Goal: Task Accomplishment & Management: Manage account settings

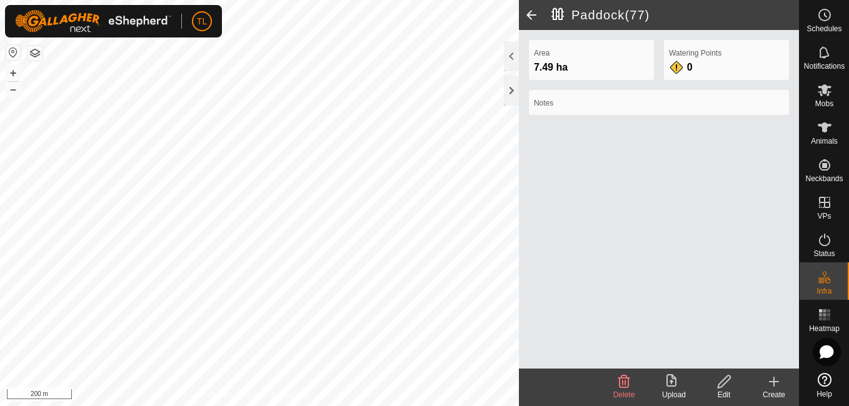
click at [575, 201] on div "Area 7.49 ha Watering Points 0 Notes" at bounding box center [659, 199] width 280 height 339
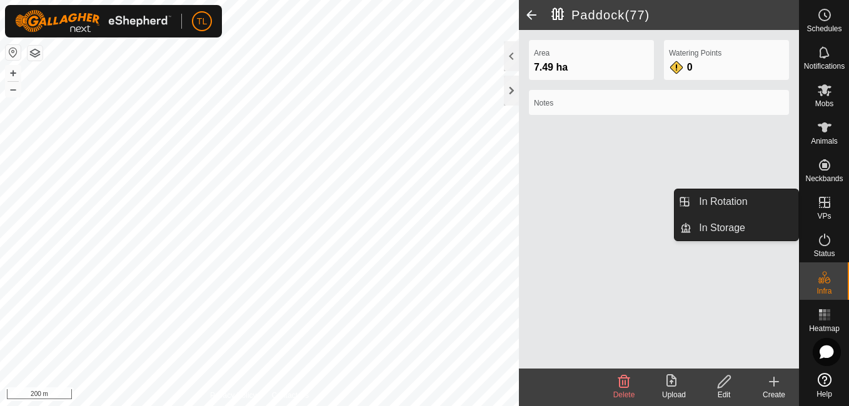
click at [822, 209] on icon at bounding box center [824, 202] width 15 height 15
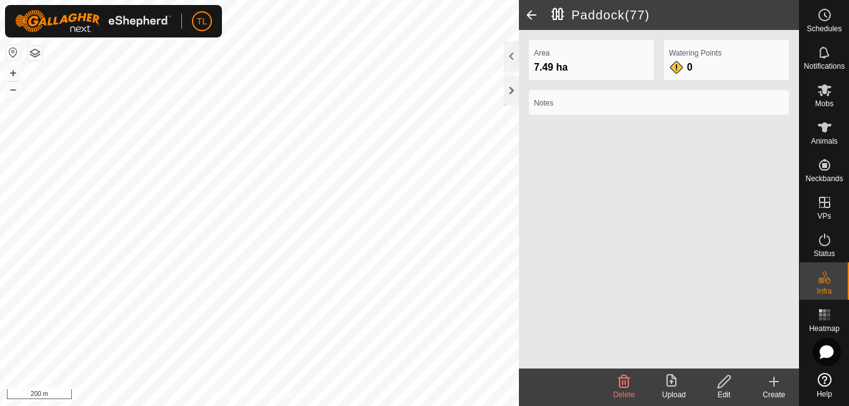
click at [776, 379] on icon at bounding box center [773, 381] width 15 height 15
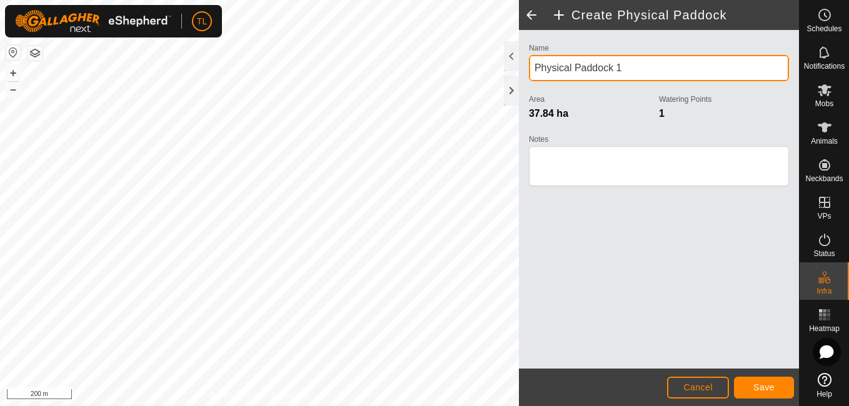
click at [636, 64] on input "Physical Paddock 1" at bounding box center [659, 68] width 260 height 26
type input "P"
type input "Runway to Brier Cattle yads"
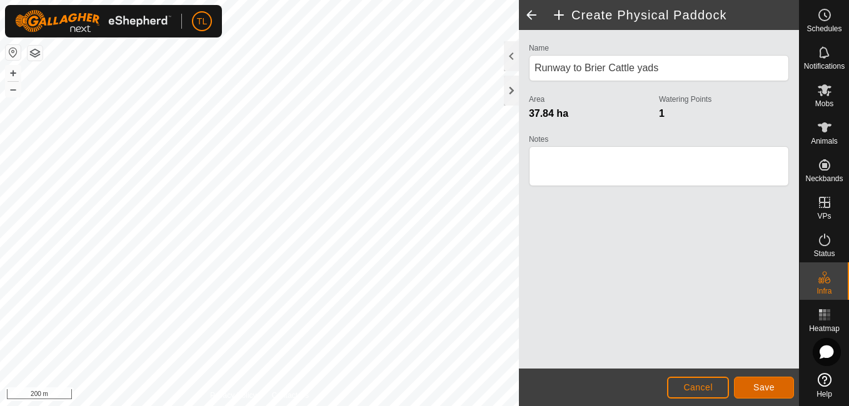
click at [748, 382] on button "Save" at bounding box center [764, 388] width 60 height 22
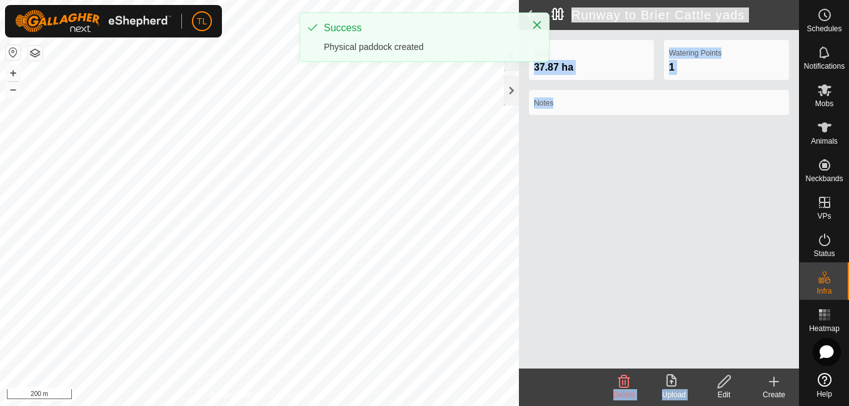
drag, startPoint x: 748, startPoint y: 382, endPoint x: 433, endPoint y: 433, distance: 319.1
click at [433, 406] on html "TL Schedules Notifications Mobs Animals Neckbands VPs Status Infra Heatmap Help…" at bounding box center [424, 203] width 849 height 406
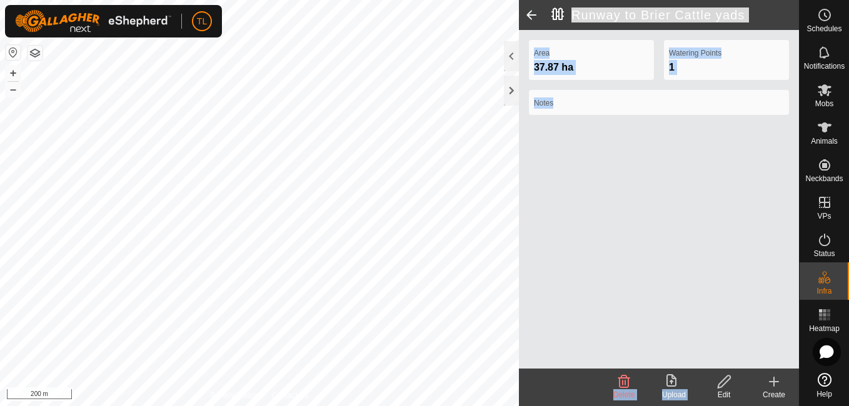
click at [677, 324] on div "Area 37.87 ha Watering Points 1 Notes" at bounding box center [659, 199] width 280 height 339
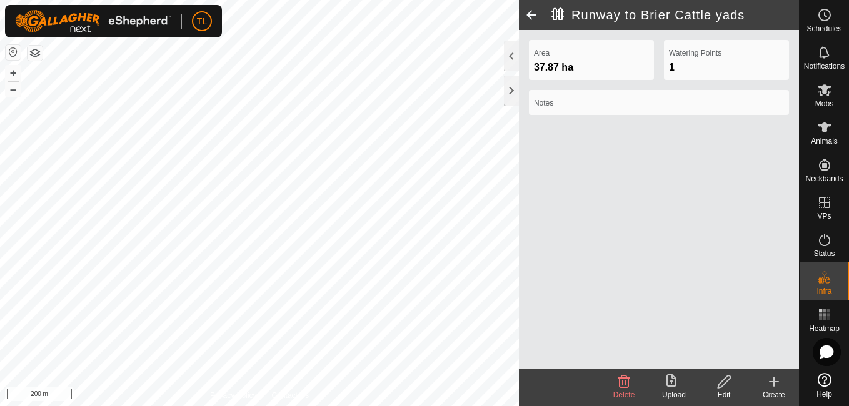
click at [768, 387] on icon at bounding box center [773, 381] width 15 height 15
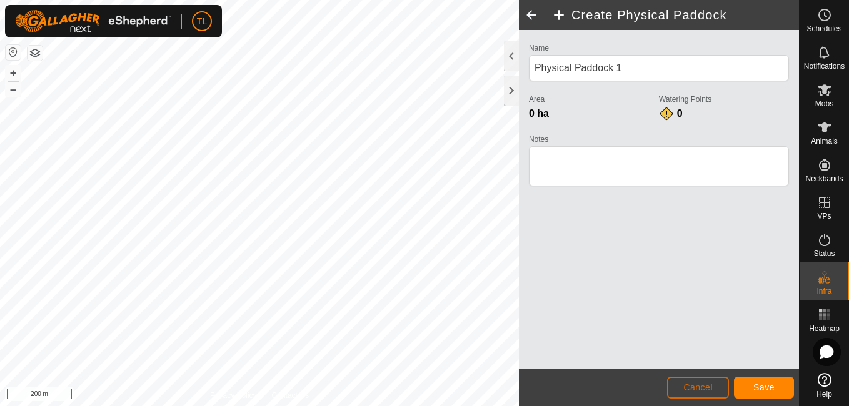
click at [711, 392] on span "Cancel" at bounding box center [697, 387] width 29 height 10
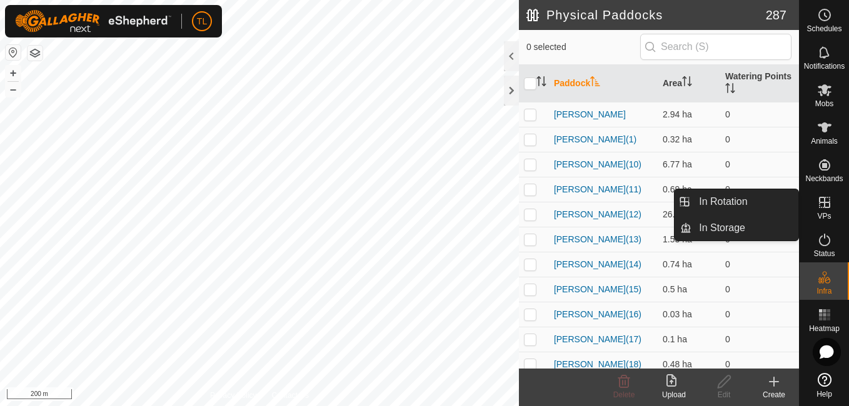
click at [826, 204] on icon at bounding box center [824, 202] width 15 height 15
click at [757, 228] on link "In Storage" at bounding box center [744, 228] width 107 height 25
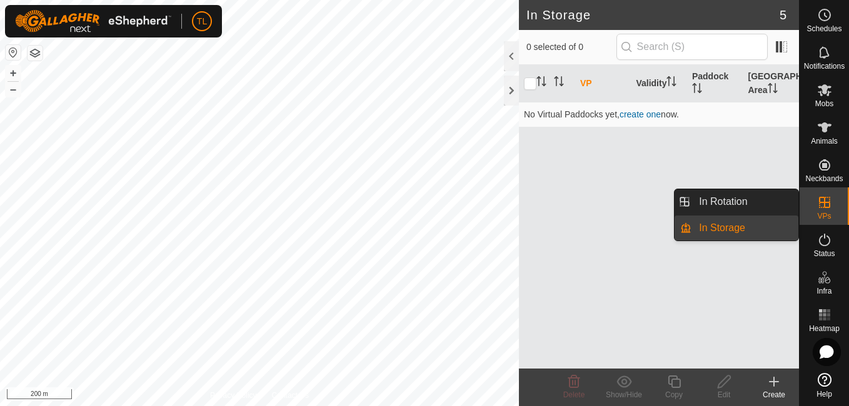
click at [736, 222] on link "In Storage" at bounding box center [744, 228] width 107 height 25
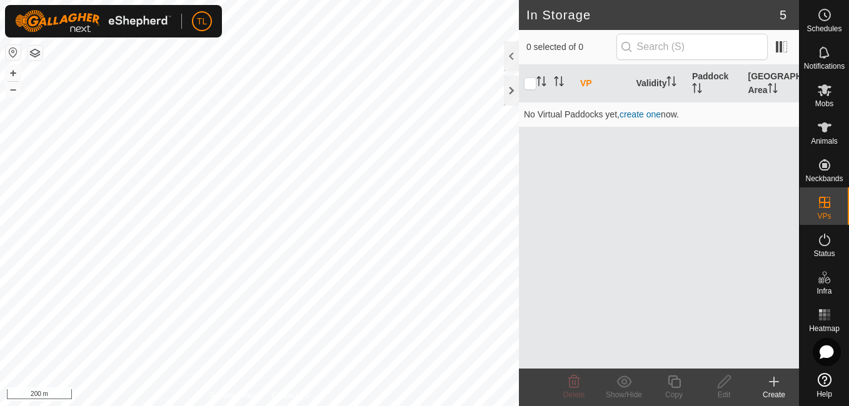
click at [799, 406] on p-menu "In Rotation In Storage" at bounding box center [799, 406] width 0 height 0
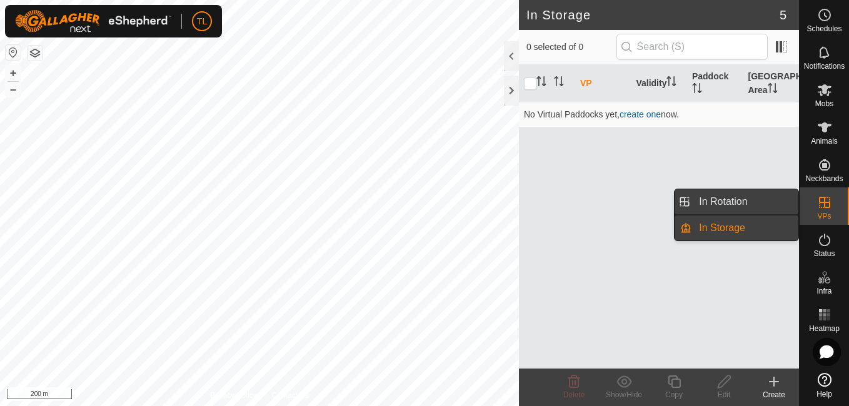
click at [729, 203] on link "In Rotation" at bounding box center [744, 201] width 107 height 25
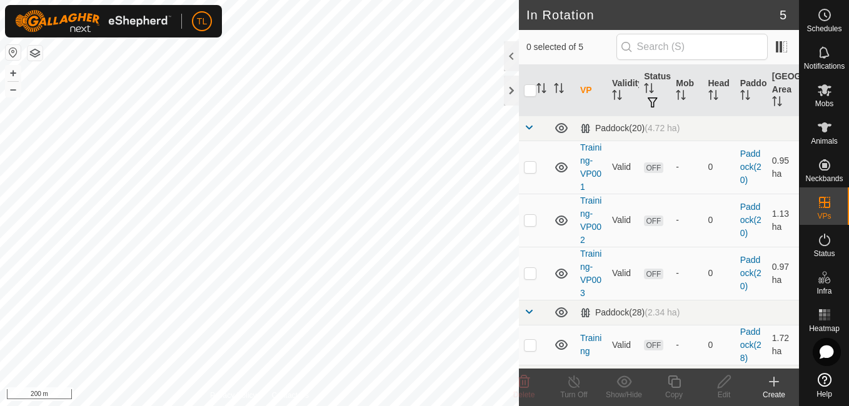
click at [769, 383] on icon at bounding box center [773, 381] width 15 height 15
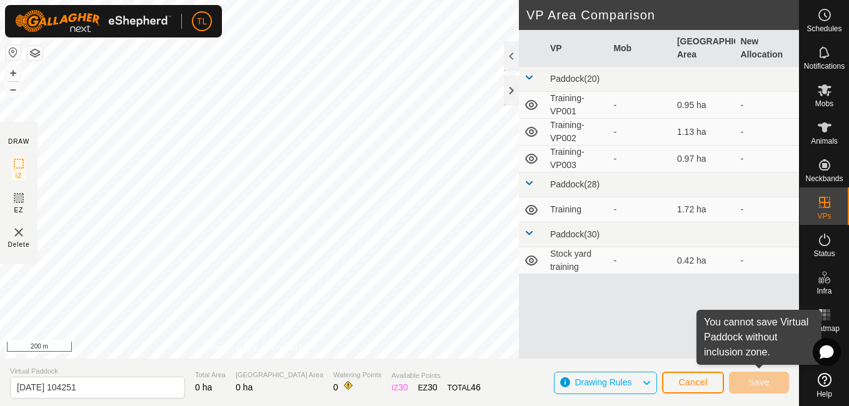
click at [542, 308] on div "DRAW IZ EZ Delete Privacy Policy Contact Us + – ⇧ i 200 m VP Area Comparison VP…" at bounding box center [399, 203] width 799 height 406
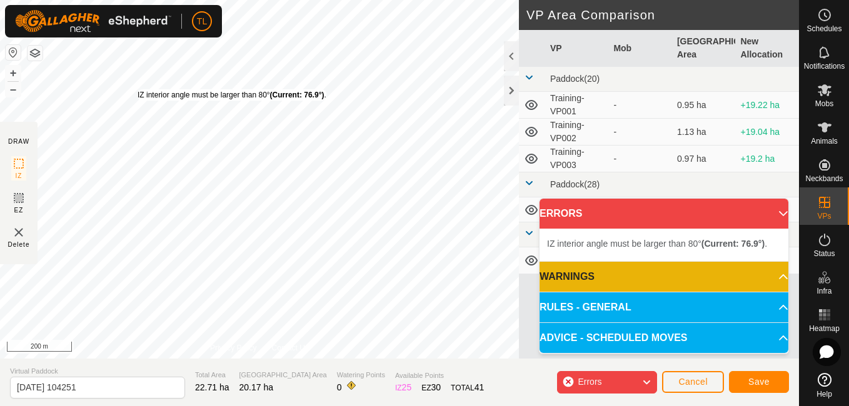
click at [137, 89] on div "IZ interior angle must be larger than 80° (Current: 76.9°) ." at bounding box center [231, 94] width 189 height 11
click at [134, 89] on div "IZ interior angle must be larger than 80° (Current: 76.9°) ." at bounding box center [227, 94] width 189 height 11
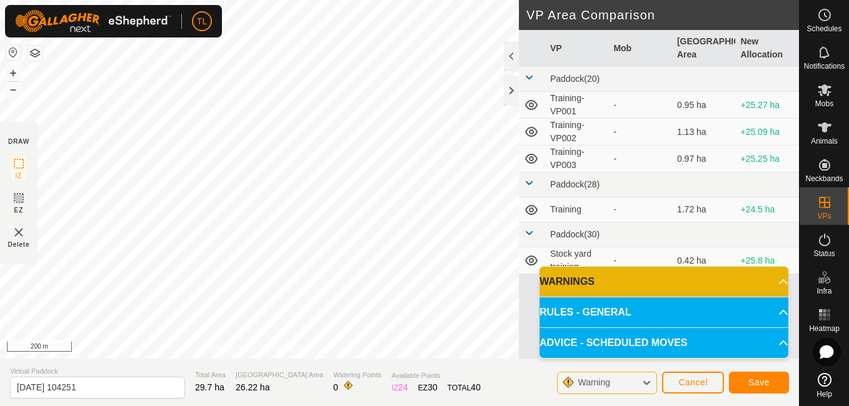
click at [82, 0] on html "TL Schedules Notifications Mobs Animals Neckbands VPs Status Infra Heatmap Help…" at bounding box center [424, 203] width 849 height 406
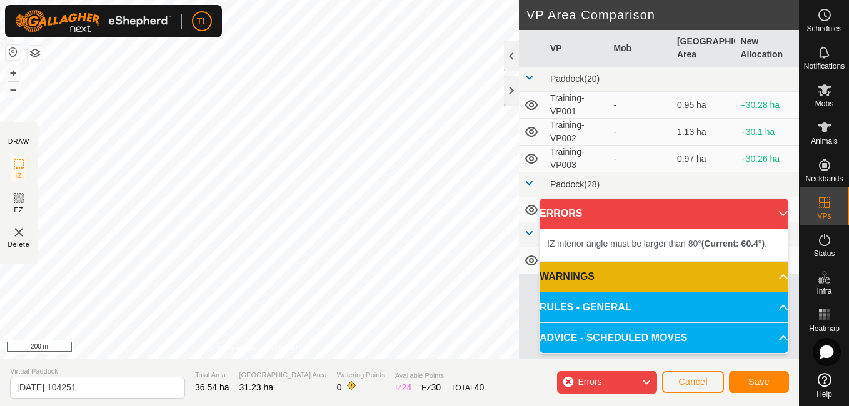
click at [619, 299] on p-accordion-header "RULES - GENERAL" at bounding box center [663, 307] width 249 height 30
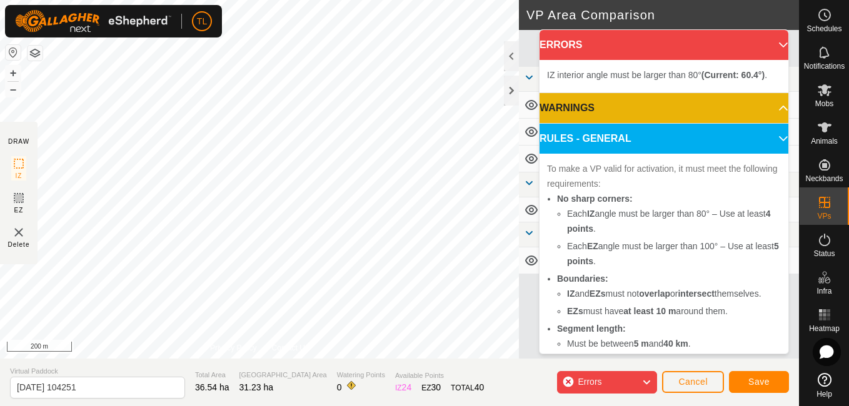
click at [619, 299] on p-accordion-panel "RULES - GENERAL To make a VP valid for activation, it must meet the following r…" at bounding box center [663, 284] width 249 height 321
click at [676, 373] on button "Cancel" at bounding box center [693, 382] width 62 height 22
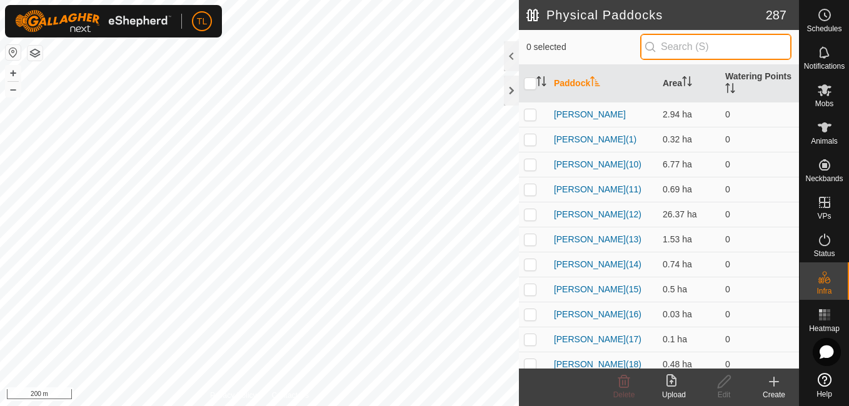
click at [712, 40] on input "text" at bounding box center [715, 47] width 151 height 26
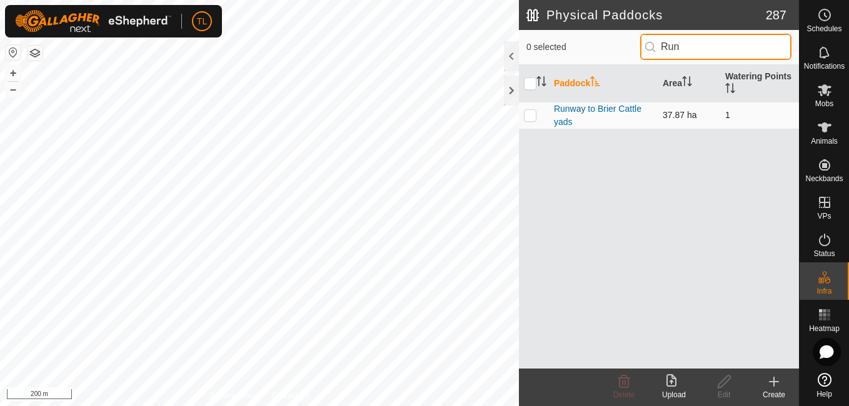
type input "Run"
click at [546, 111] on td at bounding box center [534, 115] width 30 height 27
checkbox input "true"
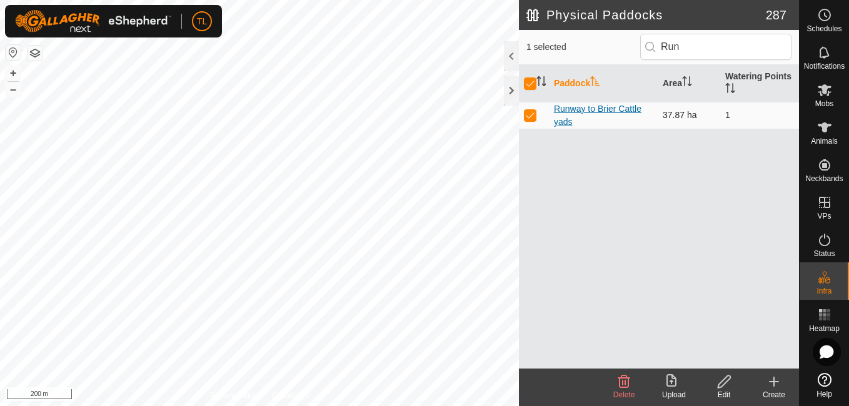
click at [609, 106] on link "Runway to Brier Cattle yads" at bounding box center [597, 115] width 87 height 23
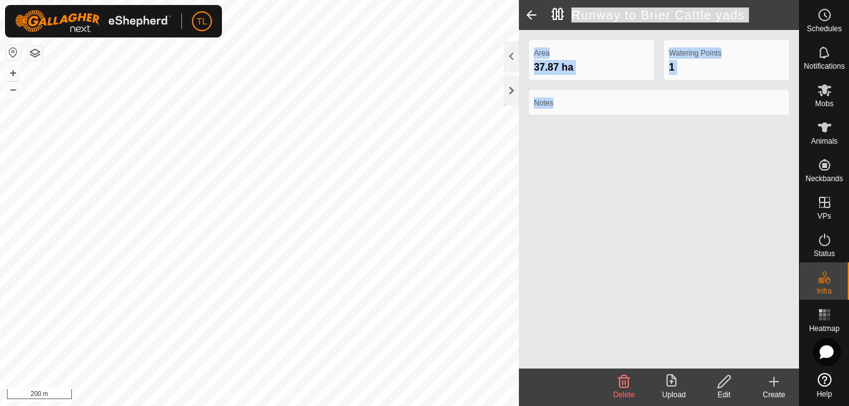
click at [284, 202] on div "Privacy Policy Contact Us + – ⇧ i 200 m Runway to Brier Cattle yads Area 37.87 …" at bounding box center [399, 203] width 799 height 406
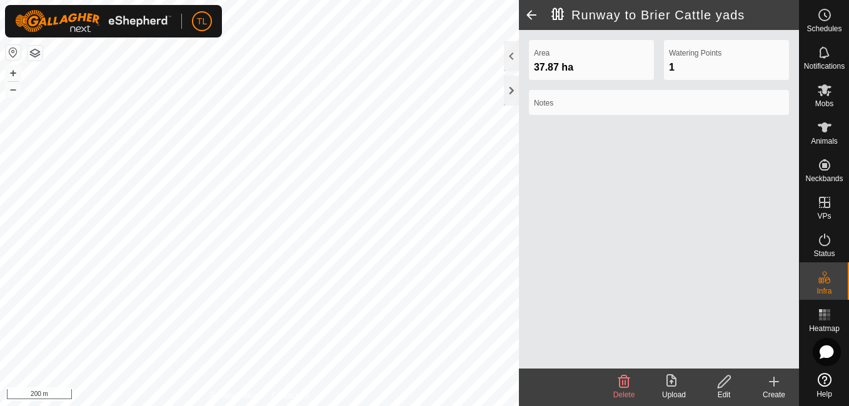
click at [660, 228] on div "Area 37.87 ha Watering Points 1 Notes" at bounding box center [659, 199] width 280 height 339
click at [623, 387] on icon at bounding box center [624, 382] width 12 height 12
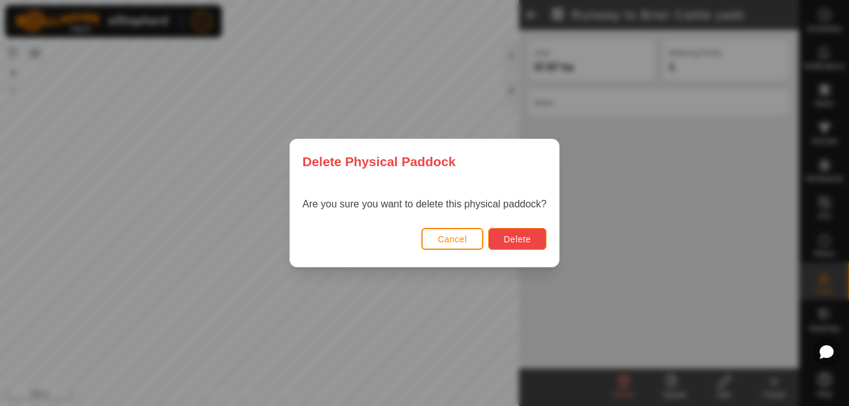
click at [507, 239] on span "Delete" at bounding box center [517, 239] width 27 height 10
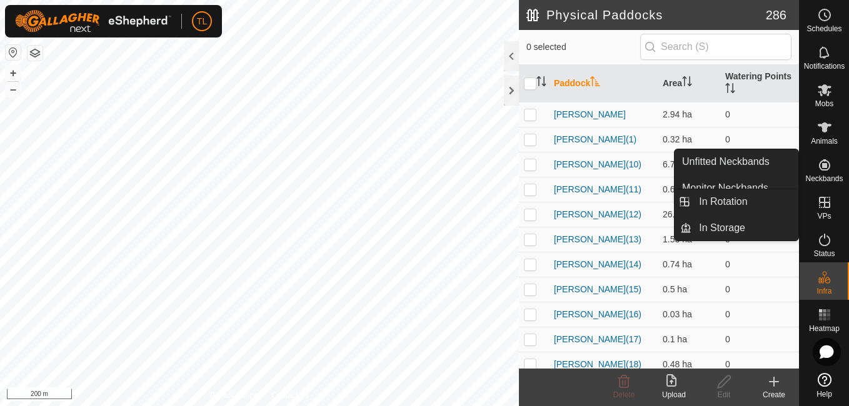
click at [824, 200] on icon at bounding box center [824, 202] width 11 height 11
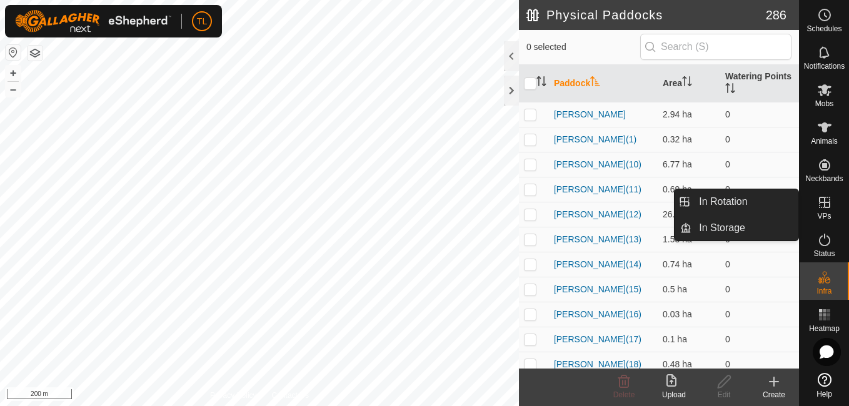
click at [824, 200] on icon at bounding box center [824, 202] width 11 height 11
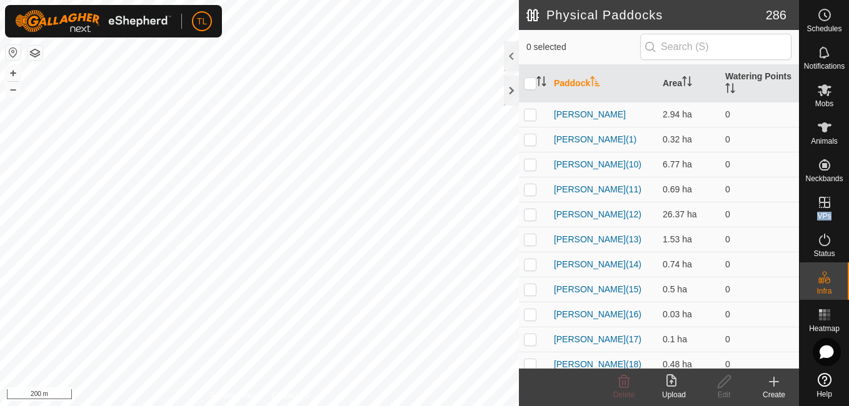
click at [824, 204] on es-menu-bar "Schedules Notifications Mobs Animals Neckbands VPs Status Infra Heatmap Help" at bounding box center [824, 203] width 50 height 406
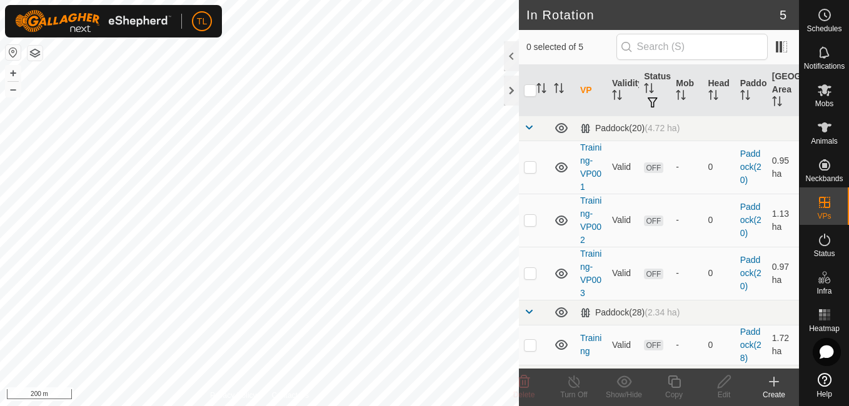
click at [772, 383] on icon at bounding box center [773, 381] width 15 height 15
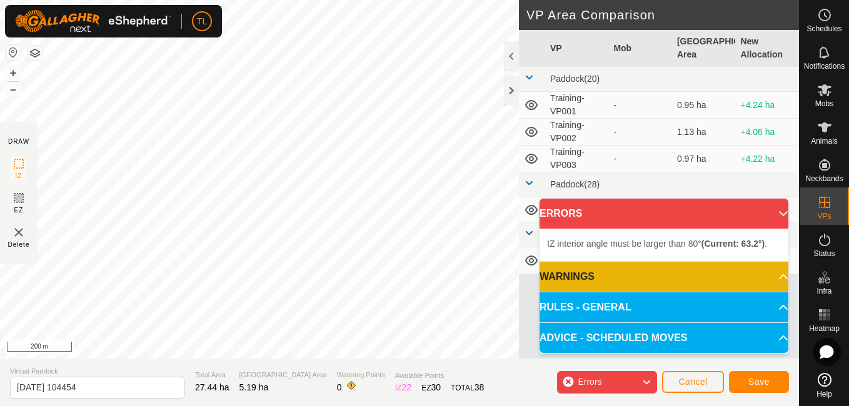
click at [206, 60] on div "IZ interior angle must be larger than 80° (Current: 63.2°) . + – ⇧ i 200 m" at bounding box center [259, 179] width 519 height 359
drag, startPoint x: 76, startPoint y: 144, endPoint x: 130, endPoint y: 37, distance: 120.2
click at [130, 37] on div "TL Schedules Notifications Mobs Animals Neckbands VPs Status Infra Heatmap Help…" at bounding box center [424, 203] width 849 height 406
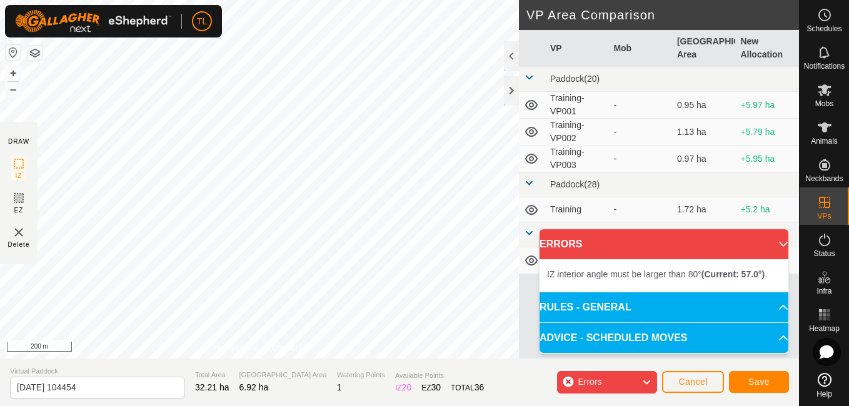
click at [0, 91] on html "TL Schedules Notifications Mobs Animals Neckbands VPs Status Infra Heatmap Help…" at bounding box center [424, 203] width 849 height 406
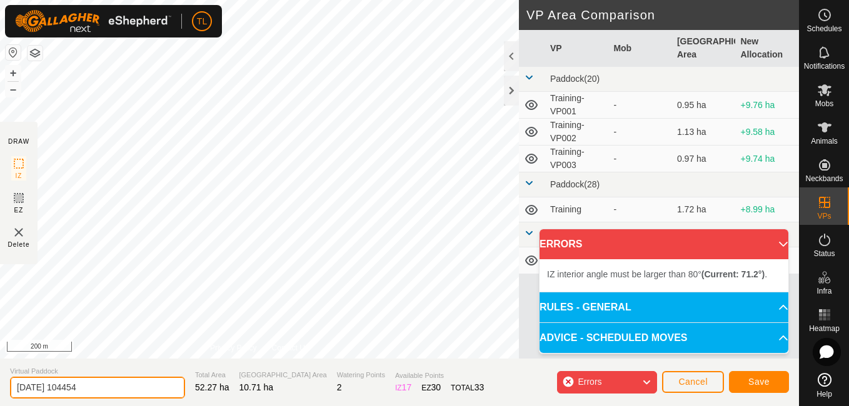
click at [140, 391] on input "[DATE] 104454" at bounding box center [97, 388] width 175 height 22
type input "2"
type input "R"
type input "Free Way to Briers cattle yards"
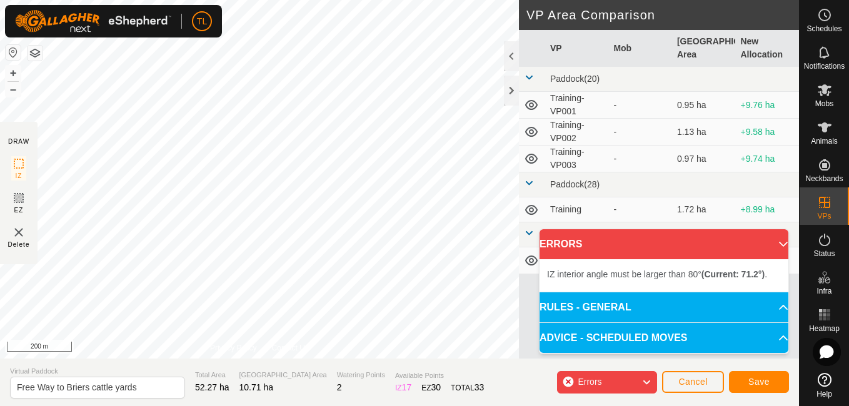
click at [657, 346] on p-accordion-header "ADVICE - SCHEDULED MOVES" at bounding box center [663, 338] width 249 height 30
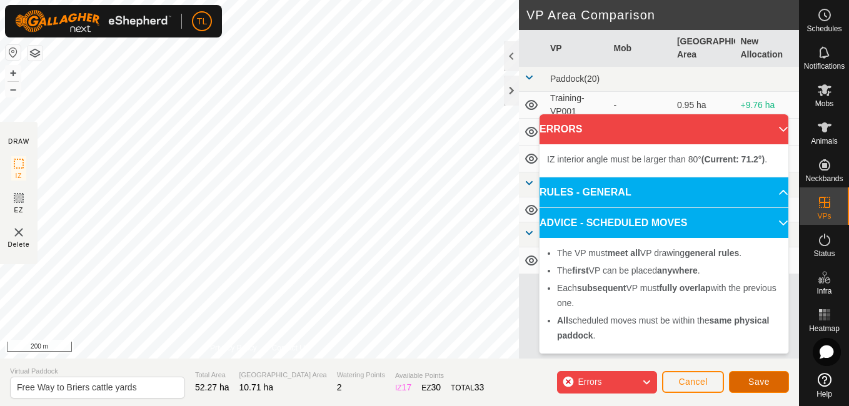
click at [754, 386] on span "Save" at bounding box center [758, 382] width 21 height 10
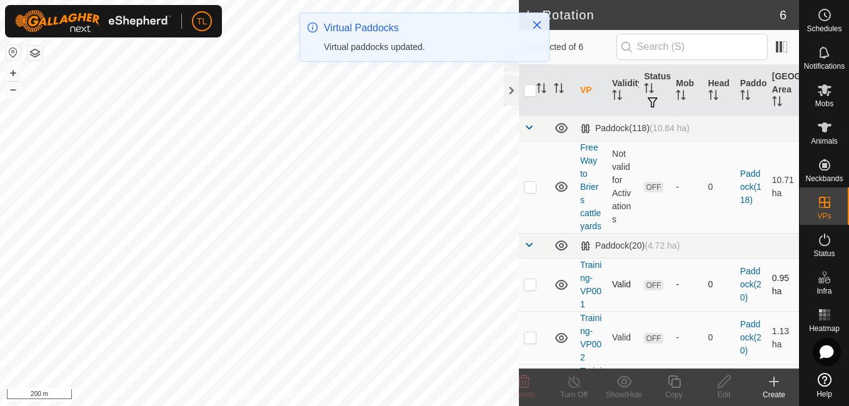
click at [469, 260] on div "In Rotation 6 0 selected of 6 VP Validity Status Mob Head Paddock Grazing Area …" at bounding box center [399, 203] width 799 height 406
click at [650, 344] on span "OFF" at bounding box center [653, 338] width 19 height 11
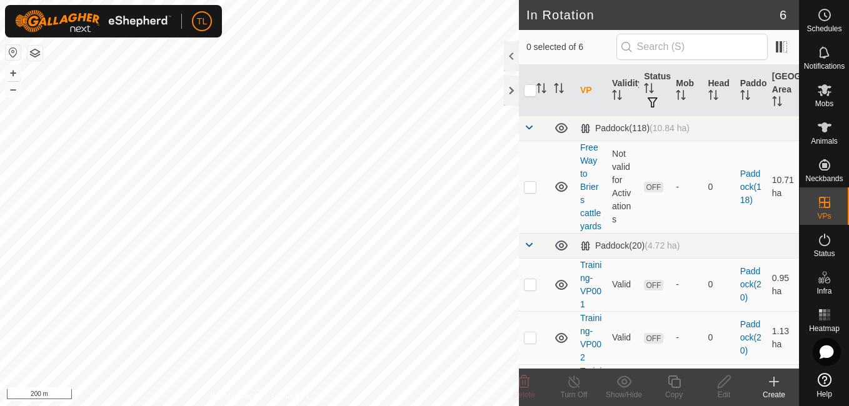
click at [773, 382] on icon at bounding box center [773, 382] width 9 height 0
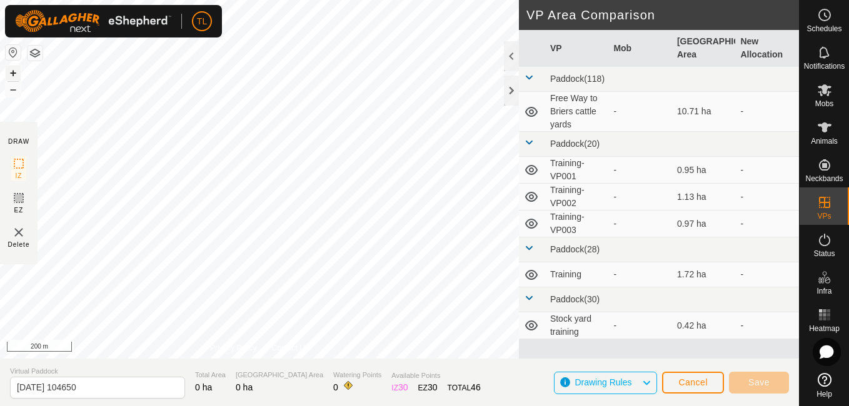
click at [13, 72] on button "+" at bounding box center [13, 73] width 15 height 15
click at [706, 382] on span "Cancel" at bounding box center [692, 382] width 29 height 10
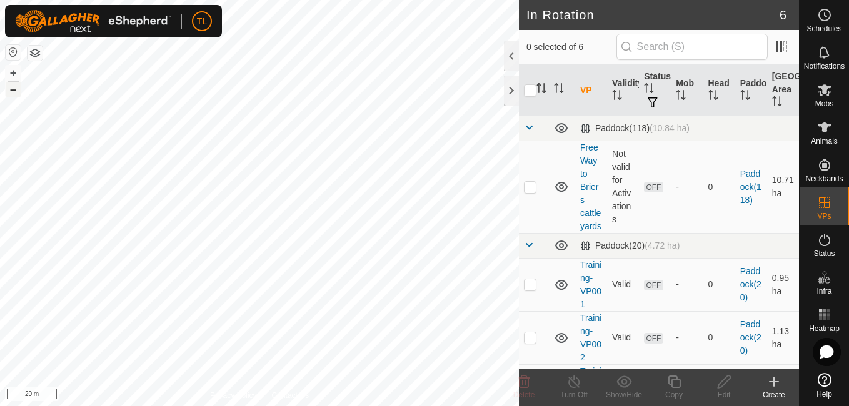
click at [10, 94] on button "–" at bounding box center [13, 89] width 15 height 15
click at [7, 76] on button "+" at bounding box center [13, 73] width 15 height 15
click at [773, 382] on icon at bounding box center [773, 382] width 9 height 0
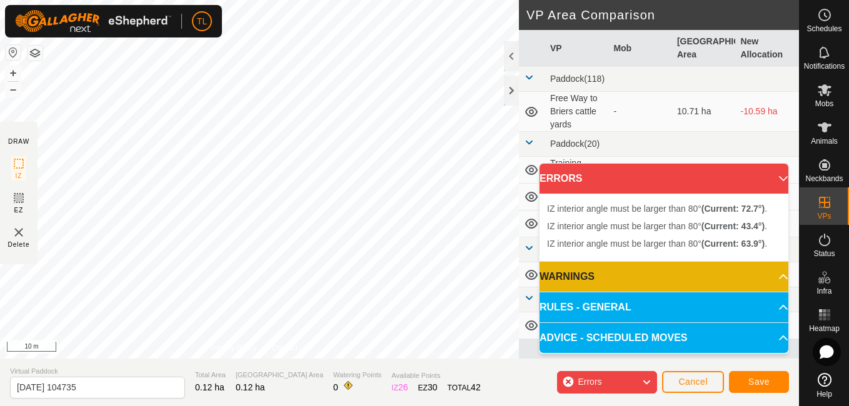
click at [532, 115] on div "DRAW IZ EZ Delete Privacy Policy Contact Us + – ⇧ i 10 m VP Area Comparison VP …" at bounding box center [399, 179] width 799 height 359
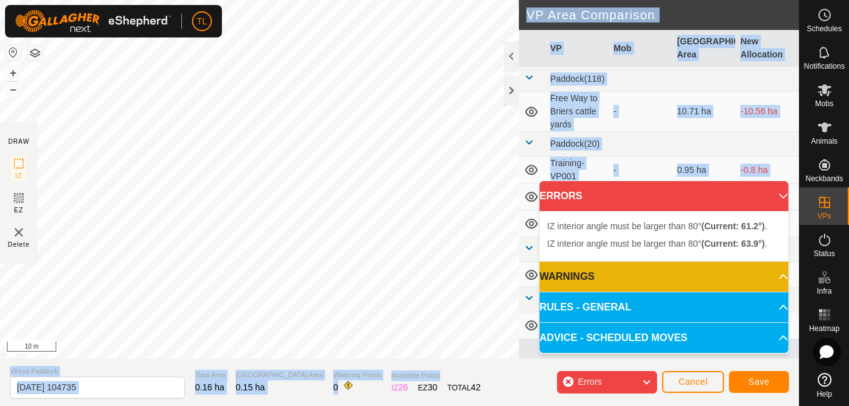
drag, startPoint x: 519, startPoint y: 119, endPoint x: 478, endPoint y: 364, distance: 249.0
click at [478, 364] on div "DRAW IZ EZ Delete Privacy Policy Contact Us IZ interior angle must be larger th…" at bounding box center [399, 203] width 799 height 406
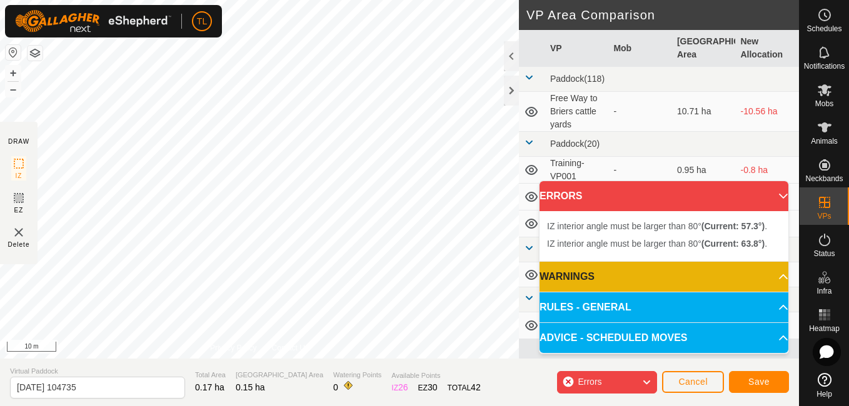
click at [193, 136] on div "IZ interior angle must be larger than 80° (Current: 63.8°) . + – ⇧ i 10 m" at bounding box center [259, 179] width 519 height 359
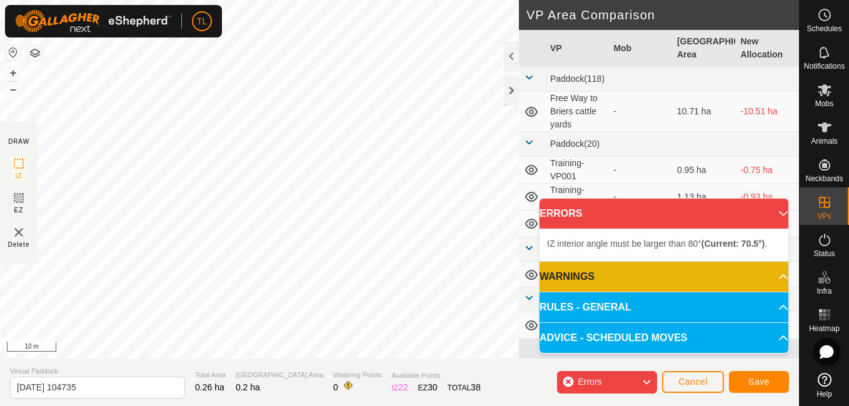
click at [657, 321] on p-accordion-header "RULES - GENERAL" at bounding box center [663, 307] width 249 height 30
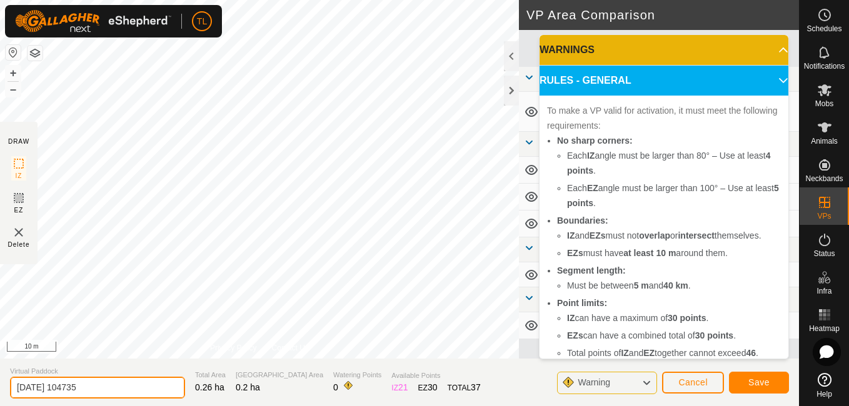
click at [120, 391] on input "[DATE] 104735" at bounding box center [97, 388] width 175 height 22
type input "2"
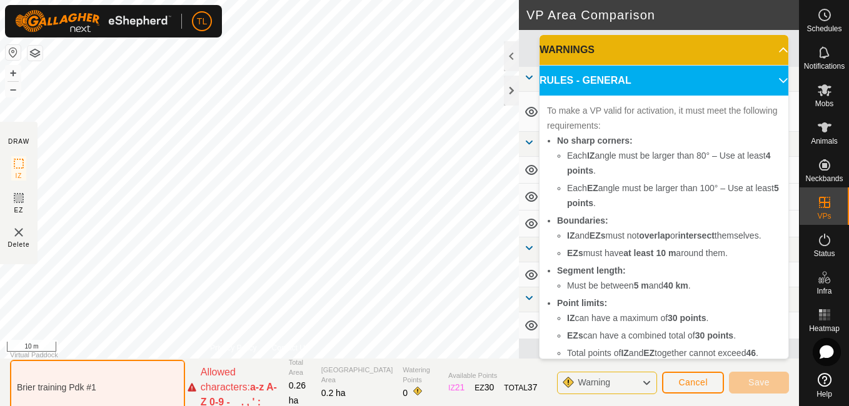
click at [87, 389] on input "Brier training Pdk #1" at bounding box center [97, 387] width 175 height 55
click at [89, 389] on input "Brier training Pdk #1" at bounding box center [97, 387] width 175 height 55
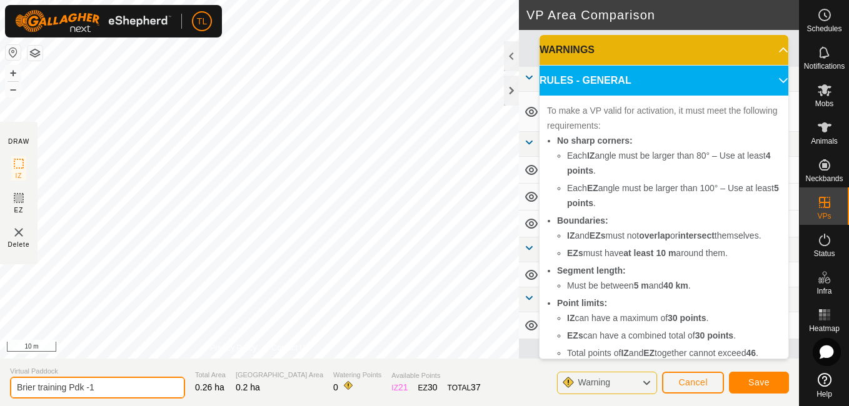
type input "Brier training Pdk -1"
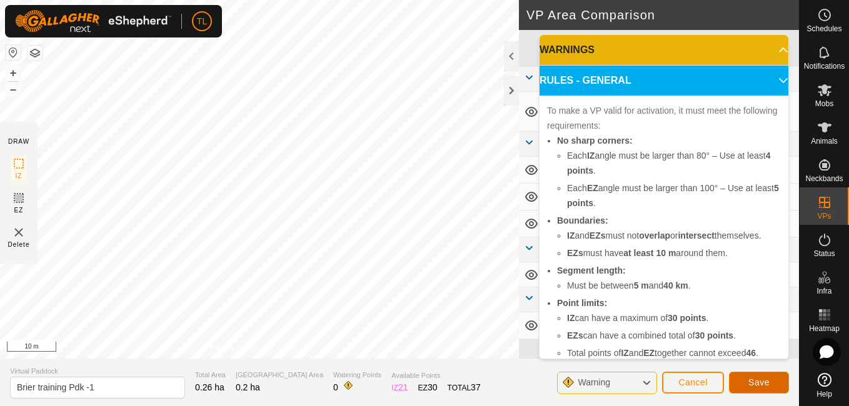
click at [762, 377] on span "Save" at bounding box center [758, 382] width 21 height 10
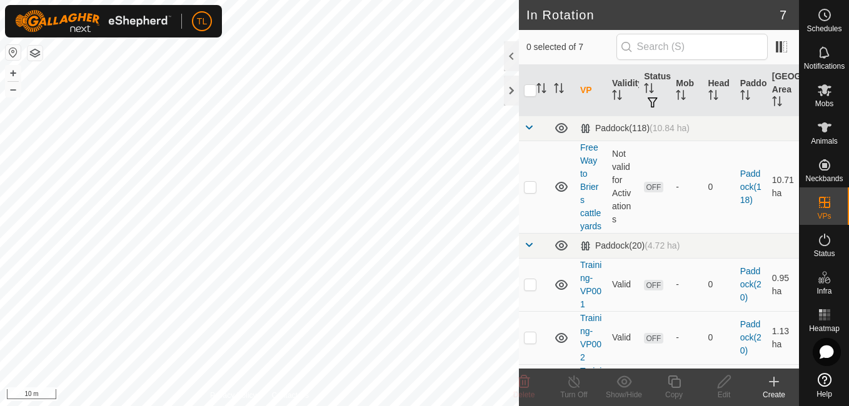
click at [448, 0] on html "TL Schedules Notifications Mobs Animals Neckbands VPs Status Infra Heatmap Help…" at bounding box center [424, 203] width 849 height 406
click at [17, 88] on button "–" at bounding box center [13, 89] width 15 height 15
click at [137, 144] on div "+ – ⇧ i 20 m" at bounding box center [259, 203] width 519 height 406
click at [772, 387] on icon at bounding box center [773, 381] width 15 height 15
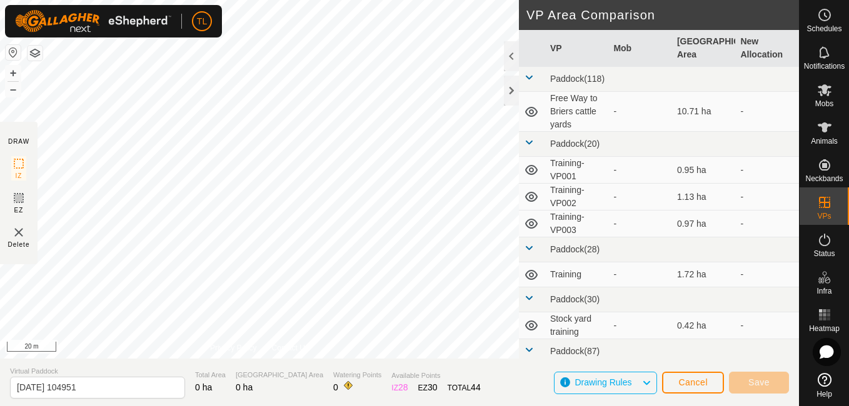
click at [328, 365] on section "Virtual Paddock [DATE] 104951 Total Area 0 ha Grazing Area 0 ha Watering Points…" at bounding box center [399, 382] width 799 height 47
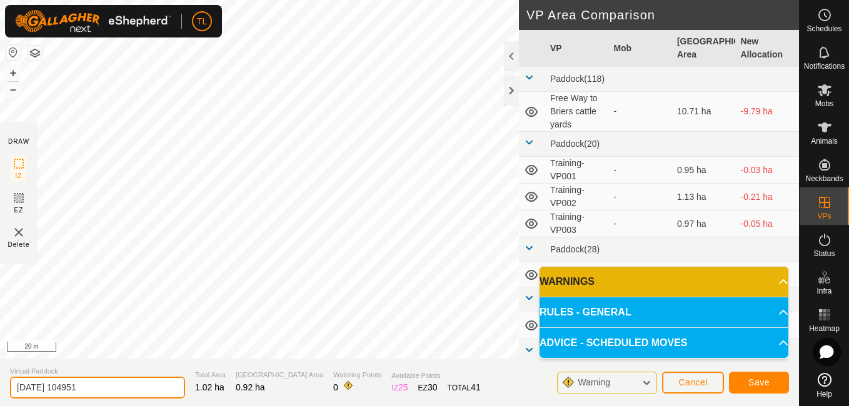
click at [114, 388] on input "[DATE] 104951" at bounding box center [97, 388] width 175 height 22
type input "2"
type input "Brier Training Pdk -2"
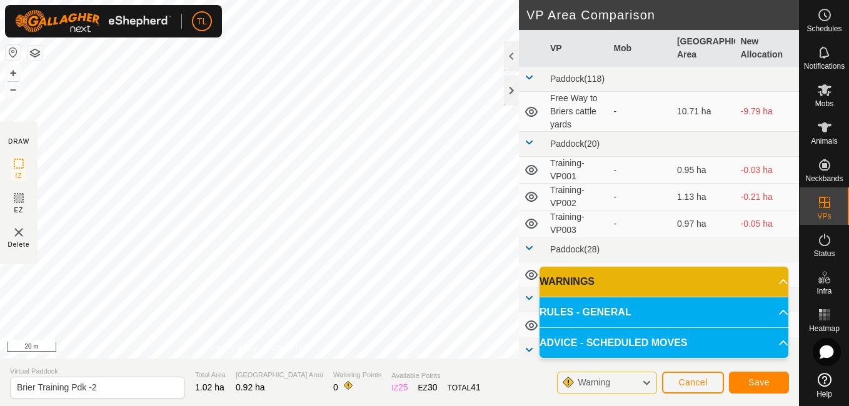
click at [522, 373] on section "Virtual Paddock Brier Training Pdk -2 Total Area 1.02 ha Grazing Area 0.92 ha W…" at bounding box center [399, 382] width 799 height 47
click at [736, 379] on button "Save" at bounding box center [759, 383] width 60 height 22
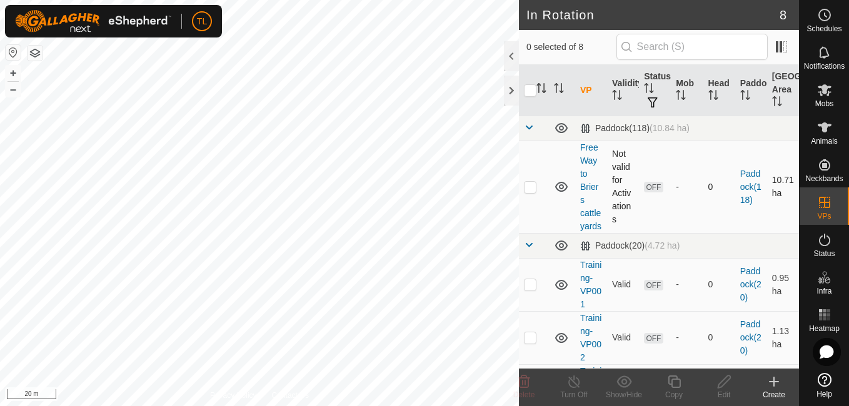
checkbox input "true"
checkbox input "false"
click at [645, 192] on span "OFF" at bounding box center [653, 187] width 19 height 11
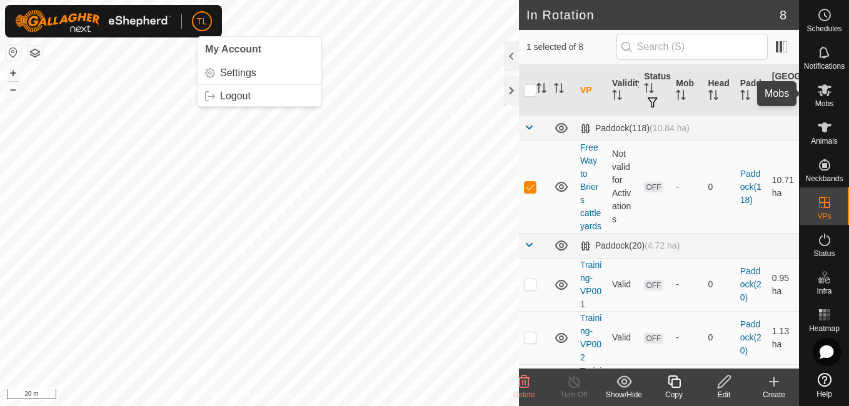
click at [818, 97] on es-mob-svg-icon at bounding box center [824, 90] width 22 height 20
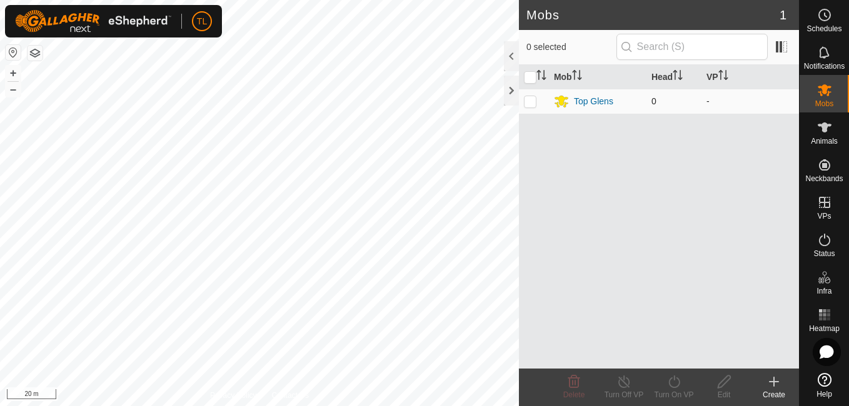
click at [527, 99] on p-checkbox at bounding box center [530, 101] width 12 height 10
checkbox input "true"
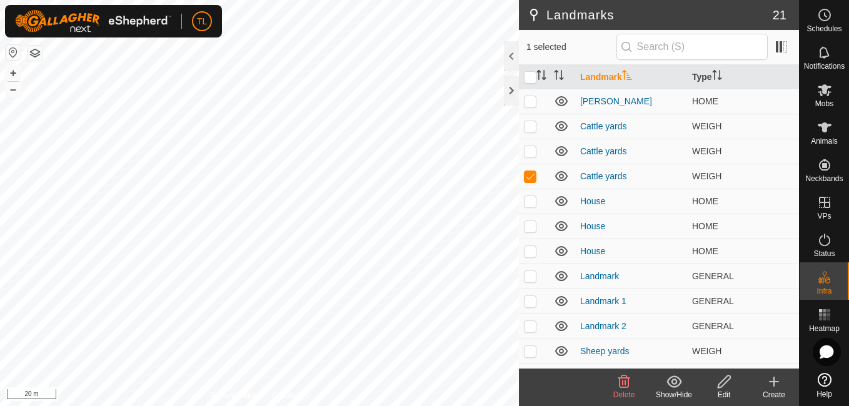
click at [547, 229] on td at bounding box center [534, 226] width 30 height 25
checkbox input "true"
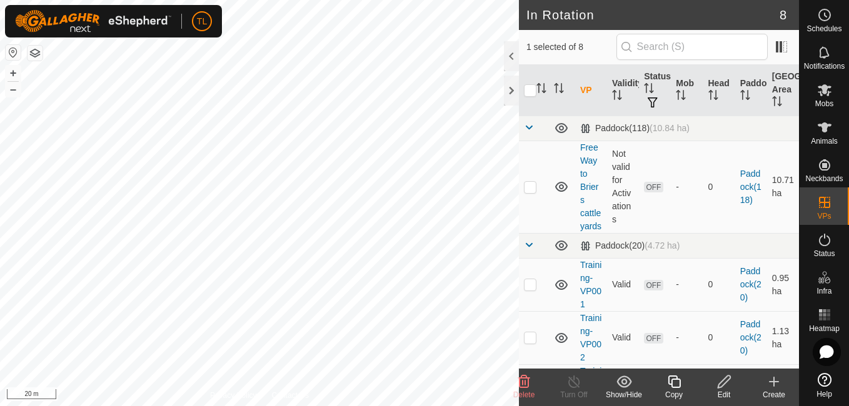
click at [728, 378] on icon at bounding box center [724, 381] width 16 height 15
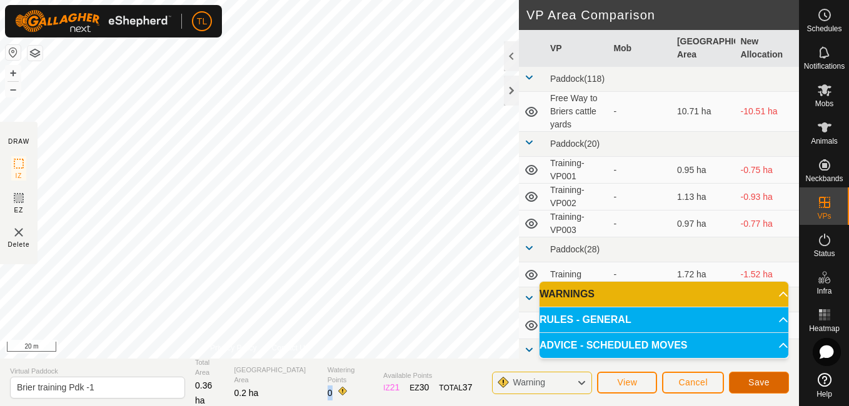
click at [778, 379] on button "Save" at bounding box center [759, 383] width 60 height 22
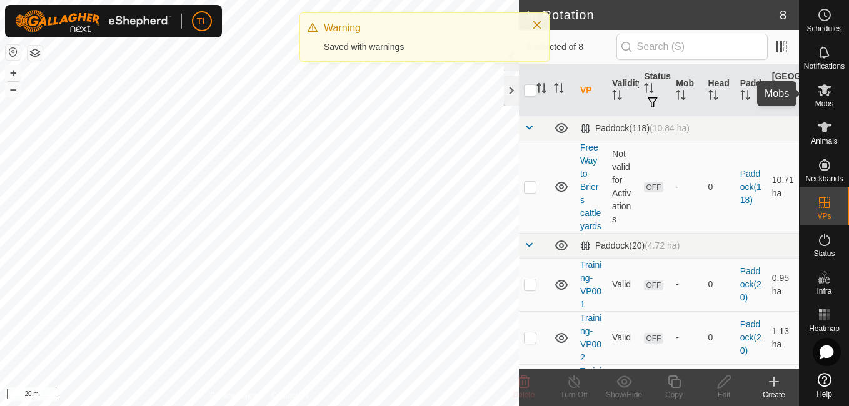
click at [827, 84] on icon at bounding box center [824, 89] width 15 height 15
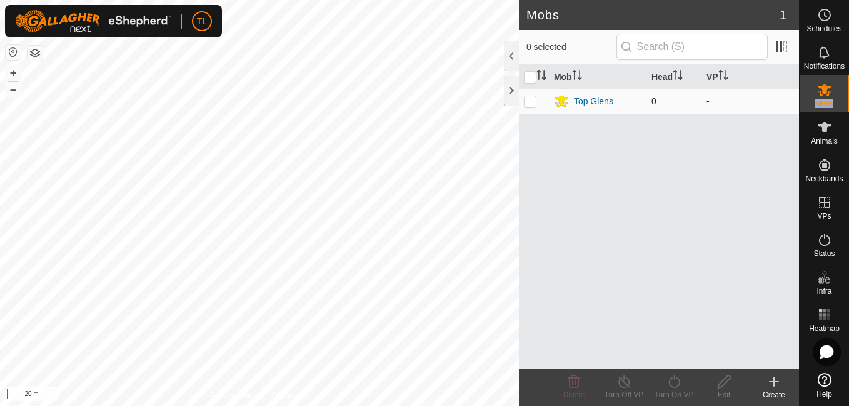
click at [531, 107] on td at bounding box center [534, 101] width 30 height 25
checkbox input "false"
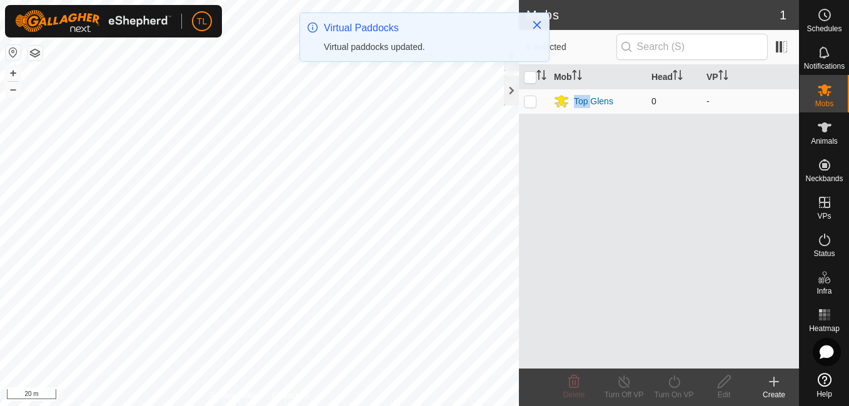
click at [531, 104] on p-checkbox at bounding box center [530, 101] width 12 height 10
checkbox input "false"
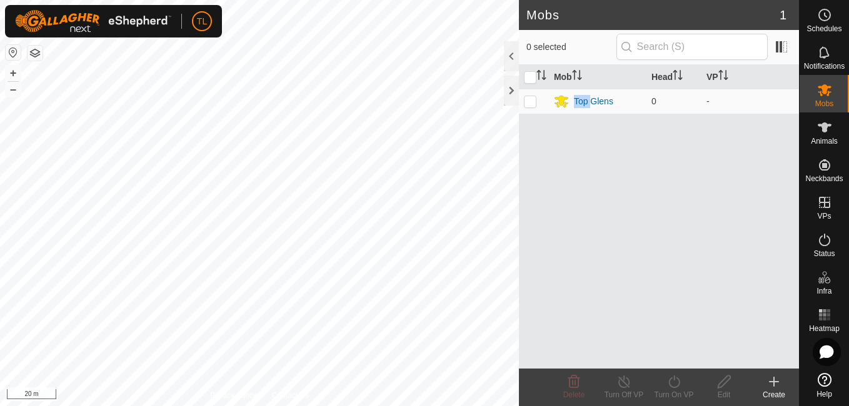
drag, startPoint x: 531, startPoint y: 104, endPoint x: 617, endPoint y: 152, distance: 99.1
click at [617, 152] on div "Mob Head VP Top Glens 0 -" at bounding box center [659, 217] width 280 height 304
click at [533, 98] on p-checkbox at bounding box center [530, 101] width 12 height 10
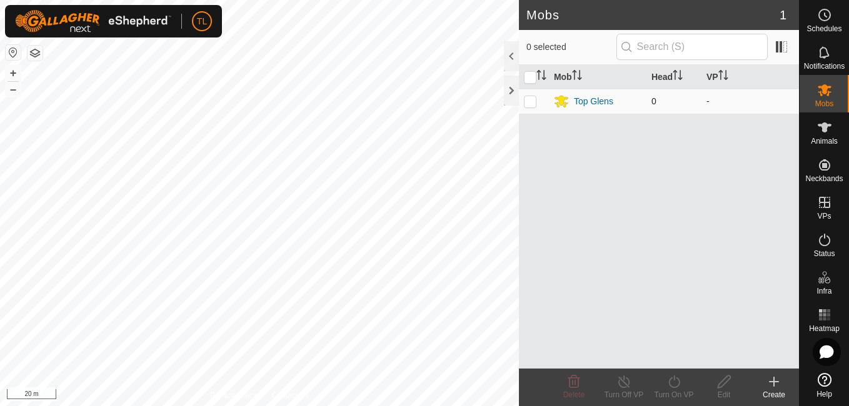
checkbox input "true"
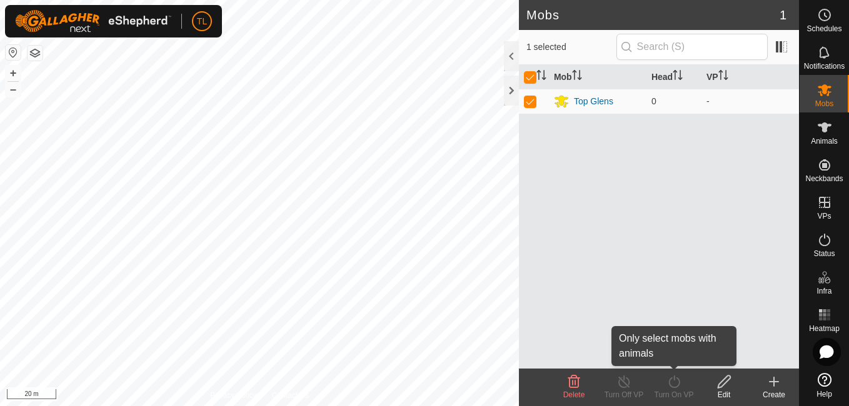
click at [672, 392] on div "Turn On VP" at bounding box center [674, 394] width 50 height 11
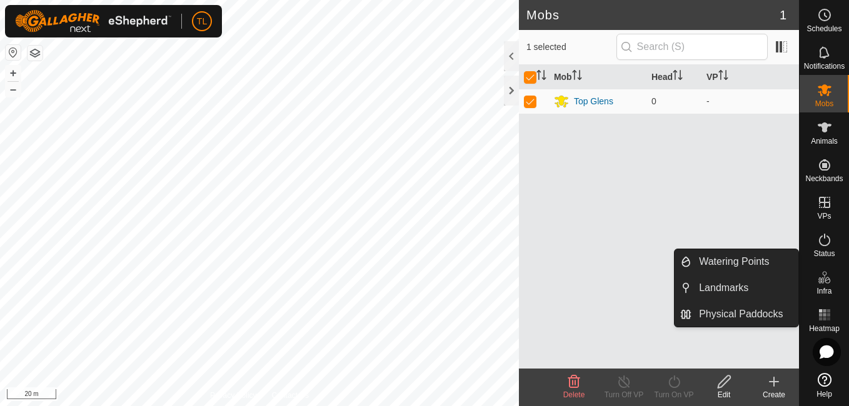
click at [825, 277] on icon at bounding box center [824, 277] width 15 height 15
click at [751, 261] on span "Watering Points" at bounding box center [734, 261] width 70 height 15
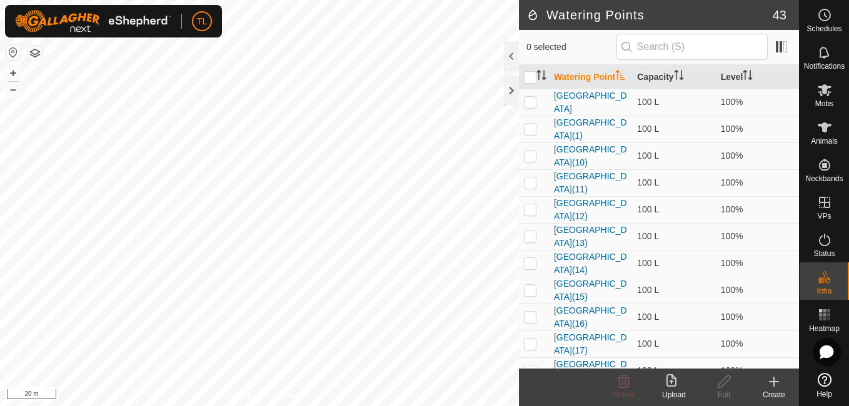
click at [779, 381] on icon at bounding box center [773, 381] width 15 height 15
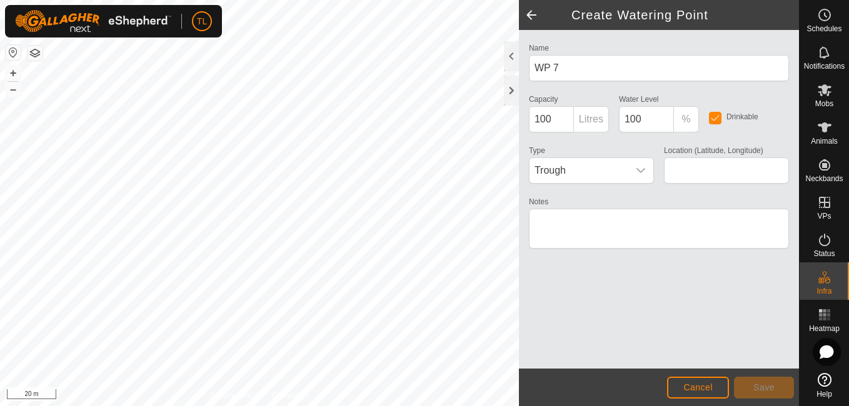
type input "-37.621066, 174.870524"
click at [716, 311] on div "Name WP 7 Capacity 100 Litres Water Level 100 % Drinkable Type Trough Location …" at bounding box center [659, 199] width 280 height 339
click at [745, 390] on button "Save" at bounding box center [764, 388] width 60 height 22
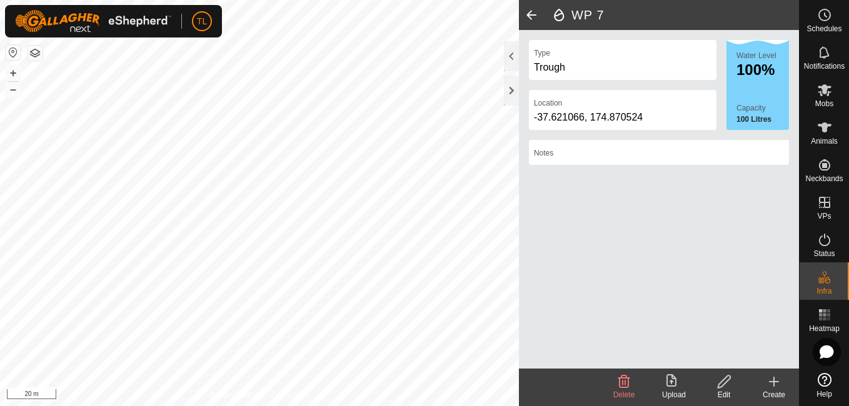
click at [677, 174] on div "Notes" at bounding box center [659, 157] width 270 height 35
click at [822, 375] on icon at bounding box center [824, 380] width 14 height 14
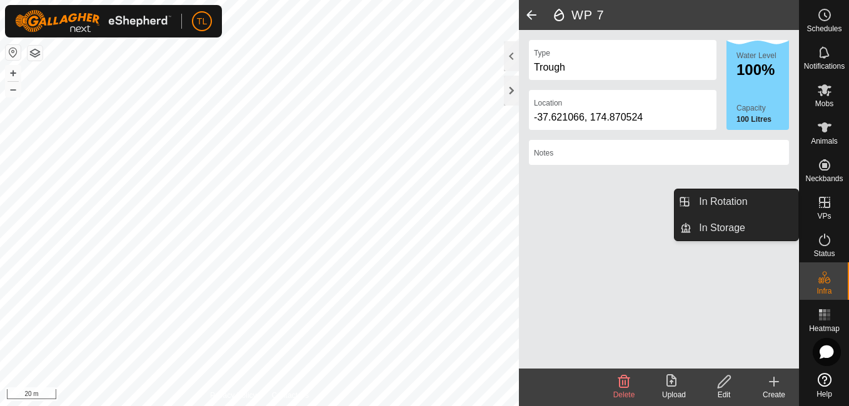
click at [817, 206] on icon at bounding box center [824, 202] width 15 height 15
click at [815, 207] on es-virtualpaddocks-svg-icon at bounding box center [824, 202] width 22 height 20
click at [781, 207] on link "In Rotation" at bounding box center [744, 201] width 107 height 25
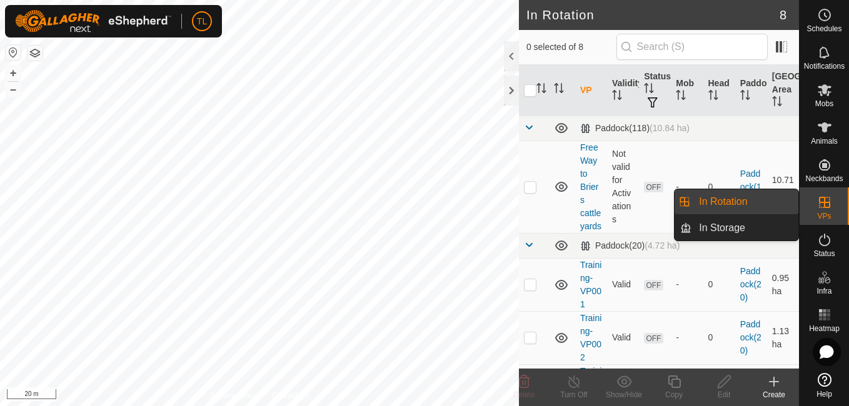
click at [750, 199] on link "In Rotation" at bounding box center [744, 201] width 107 height 25
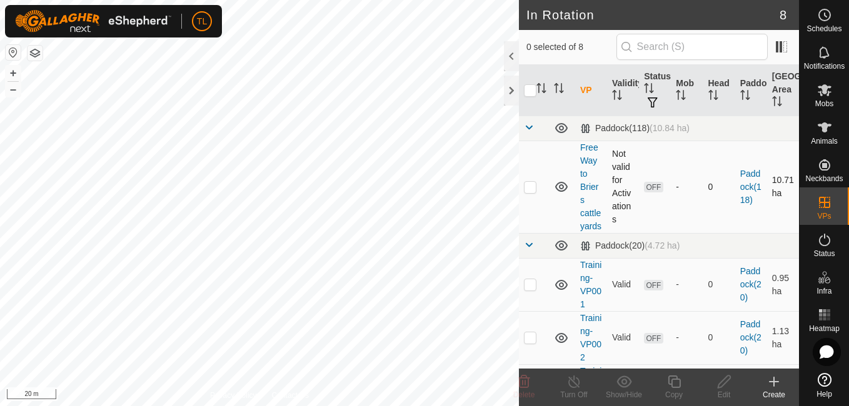
checkbox input "true"
click at [582, 371] on div "In Rotation 8 1 selected of 8 VP Validity Status Mob Head Paddock Grazing Area …" at bounding box center [399, 203] width 799 height 406
click at [0, 214] on html "TL Schedules Notifications Mobs Animals Neckbands VPs Status Infra Heatmap Help…" at bounding box center [424, 203] width 849 height 406
click at [161, 0] on html "TL Schedules Notifications Mobs Animals Neckbands VPs Status Infra Heatmap Help…" at bounding box center [424, 203] width 849 height 406
click at [729, 381] on icon at bounding box center [724, 381] width 16 height 15
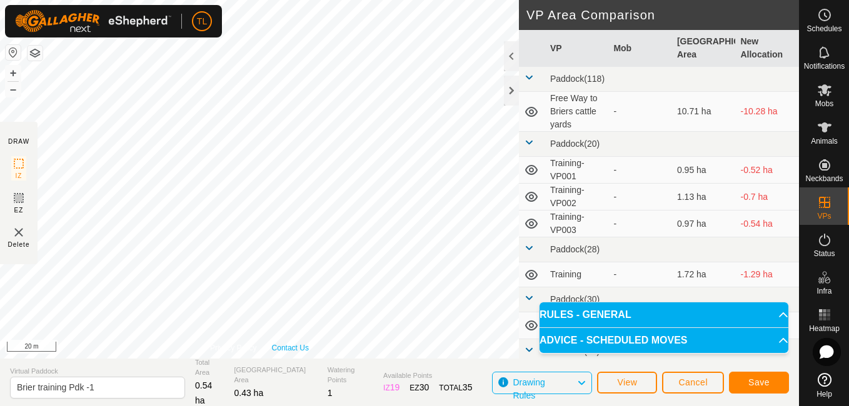
click at [296, 344] on div "Privacy Policy Contact Us IZ interior angle must be larger than 80° (Current: 1…" at bounding box center [259, 179] width 519 height 359
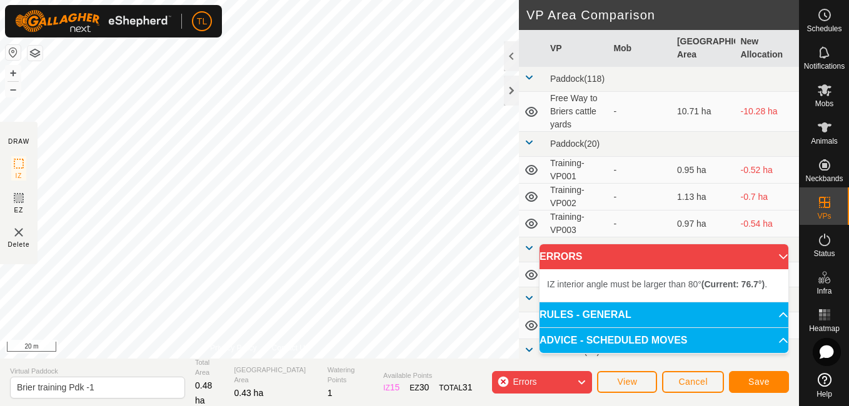
click at [567, 277] on li "IZ interior angle must be larger than 80° (Current: 76.7°) ." at bounding box center [664, 284] width 234 height 15
click at [757, 374] on button "Save" at bounding box center [759, 382] width 60 height 22
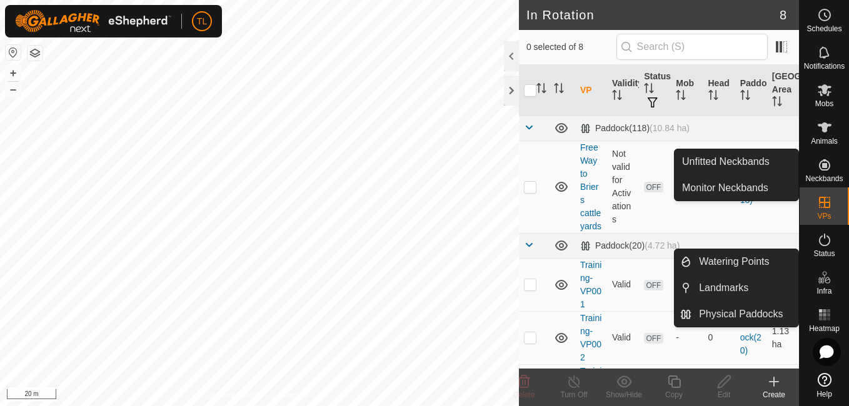
click at [825, 158] on icon at bounding box center [824, 164] width 15 height 15
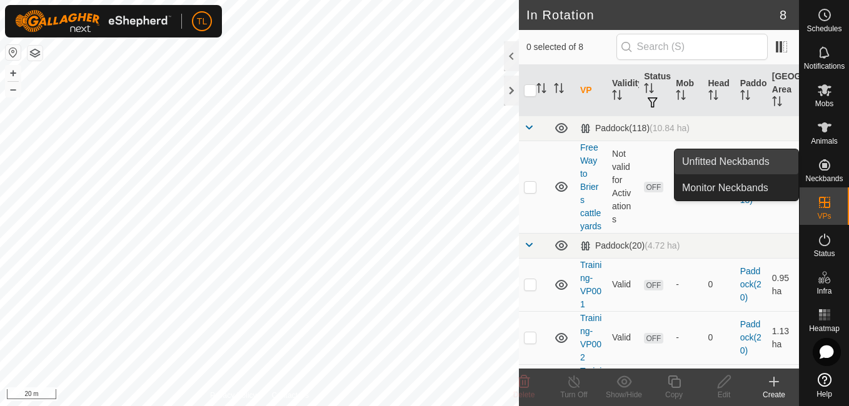
click at [736, 165] on link "Unfitted Neckbands" at bounding box center [736, 161] width 124 height 25
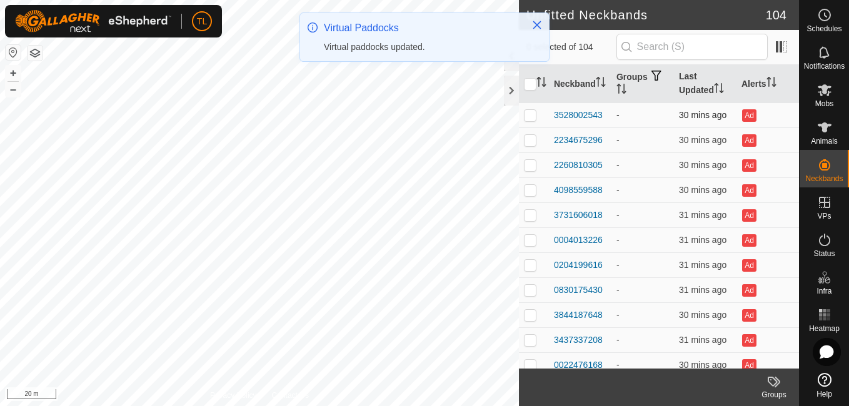
click at [744, 124] on td "Ad" at bounding box center [767, 114] width 62 height 25
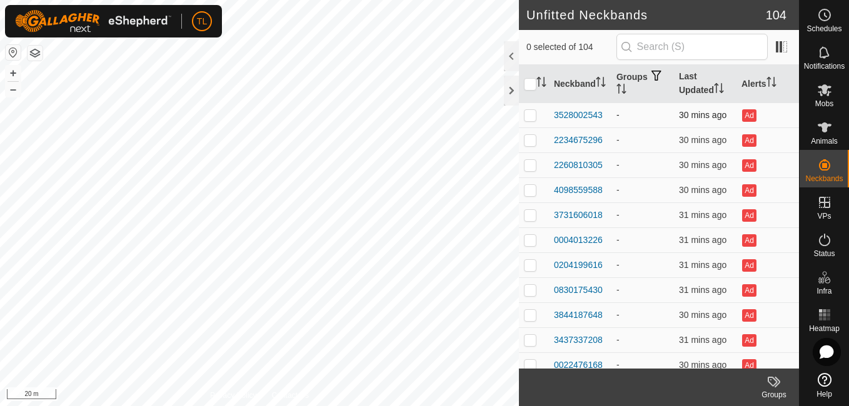
click at [534, 114] on p-checkbox at bounding box center [530, 115] width 12 height 10
click at [529, 115] on p-checkbox at bounding box center [530, 115] width 12 height 10
checkbox input "true"
click at [585, 118] on div "3528002543" at bounding box center [578, 115] width 49 height 13
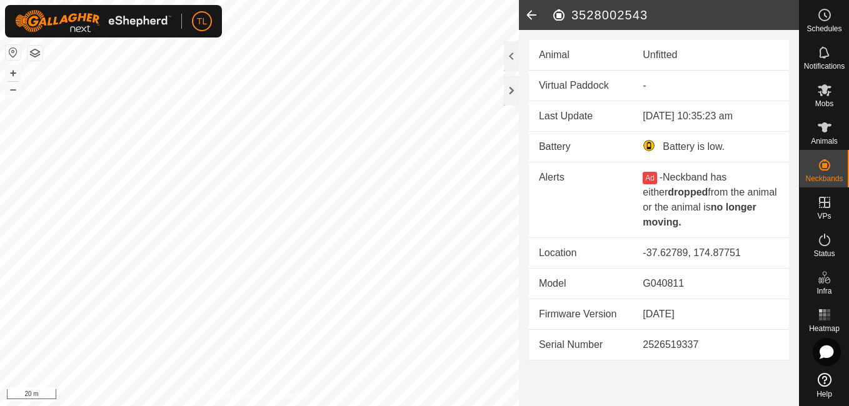
click at [616, 186] on td "Alerts" at bounding box center [581, 200] width 104 height 76
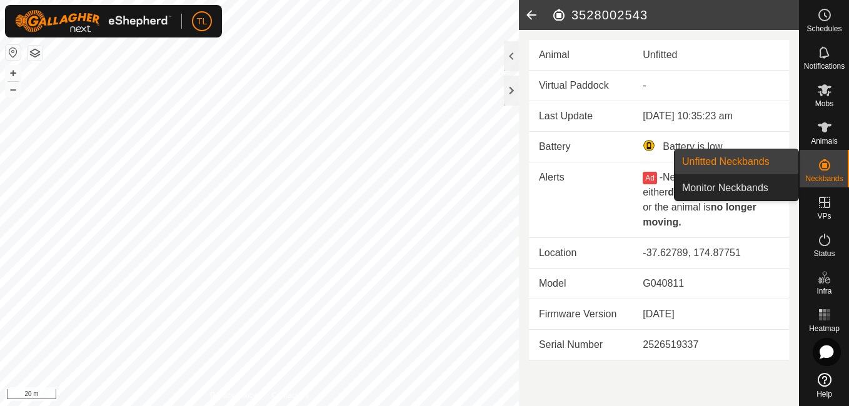
click at [822, 169] on icon at bounding box center [824, 164] width 15 height 15
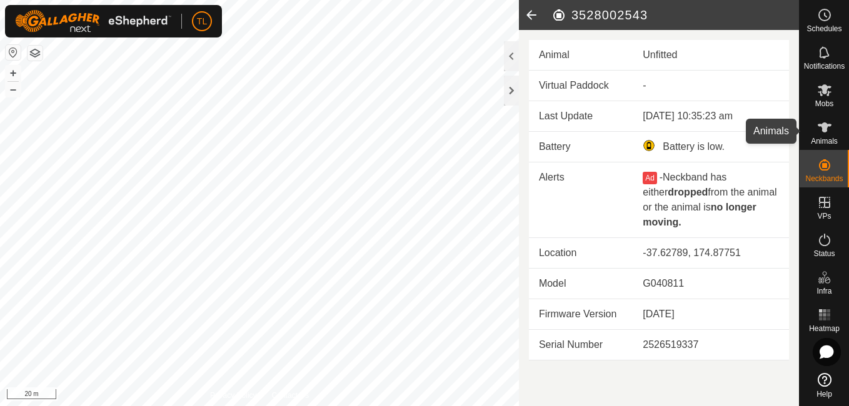
click at [832, 127] on es-animals-svg-icon at bounding box center [824, 127] width 22 height 20
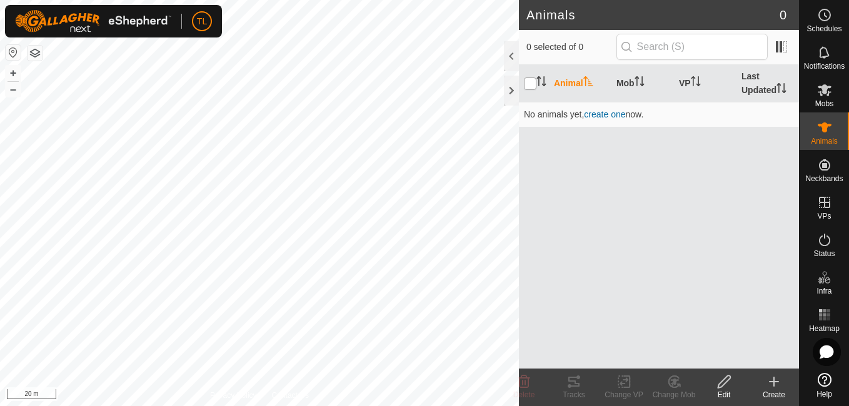
click at [526, 88] on input "checkbox" at bounding box center [530, 83] width 12 height 12
checkbox input "true"
click at [823, 87] on icon at bounding box center [824, 90] width 14 height 12
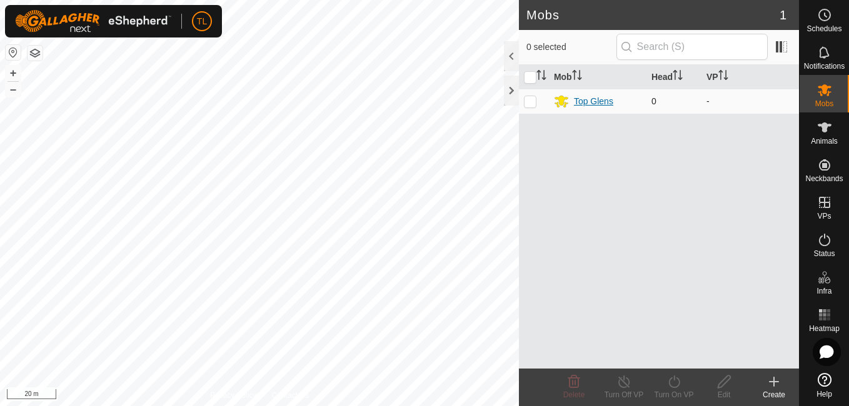
click at [585, 100] on div "Top Glens" at bounding box center [593, 101] width 39 height 13
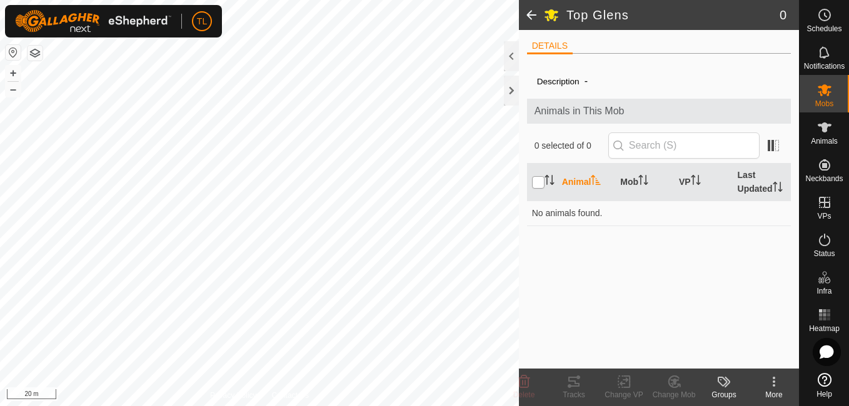
click at [532, 184] on input "checkbox" at bounding box center [538, 182] width 12 height 12
click at [539, 176] on input "checkbox" at bounding box center [538, 182] width 12 height 12
checkbox input "false"
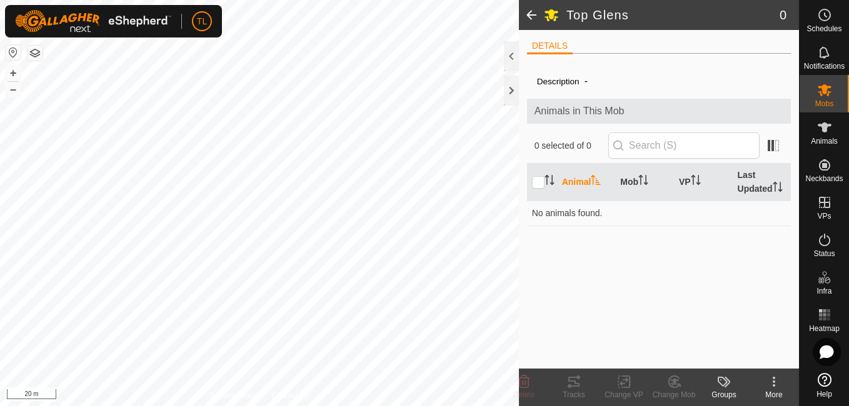
click at [701, 324] on div "Description - Animals in This Mob 0 selected of 0 Animal Mob VP Last Updated No…" at bounding box center [659, 216] width 264 height 305
click at [821, 379] on icon at bounding box center [824, 380] width 14 height 14
click at [772, 280] on div "Description - Animals in This Mob 0 selected of 0 Animal Mob VP Last Updated No…" at bounding box center [659, 216] width 264 height 305
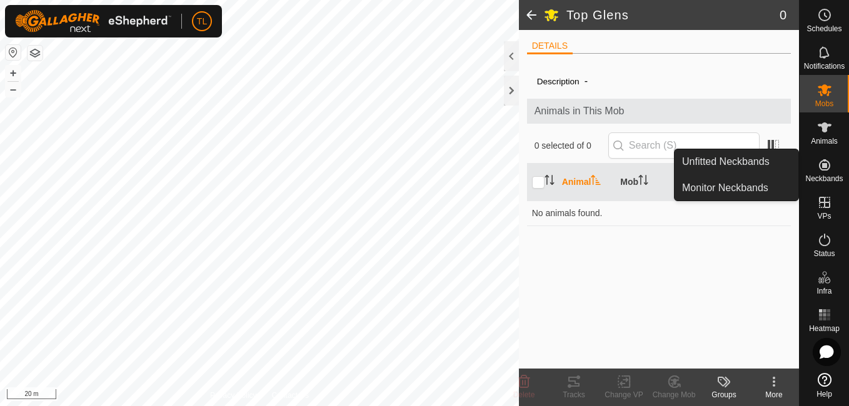
drag, startPoint x: 821, startPoint y: 181, endPoint x: 822, endPoint y: 169, distance: 11.9
click at [822, 169] on icon at bounding box center [824, 164] width 15 height 15
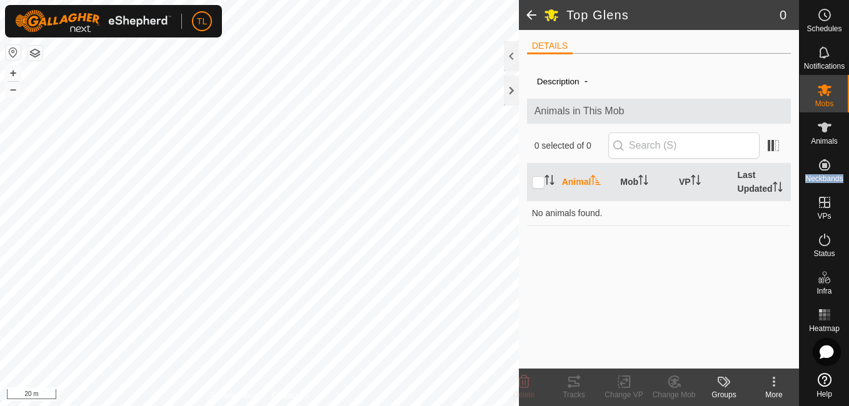
click at [827, 163] on es-menu-bar "Schedules Notifications Mobs Animals Neckbands VPs Status Infra Heatmap Help" at bounding box center [824, 203] width 50 height 406
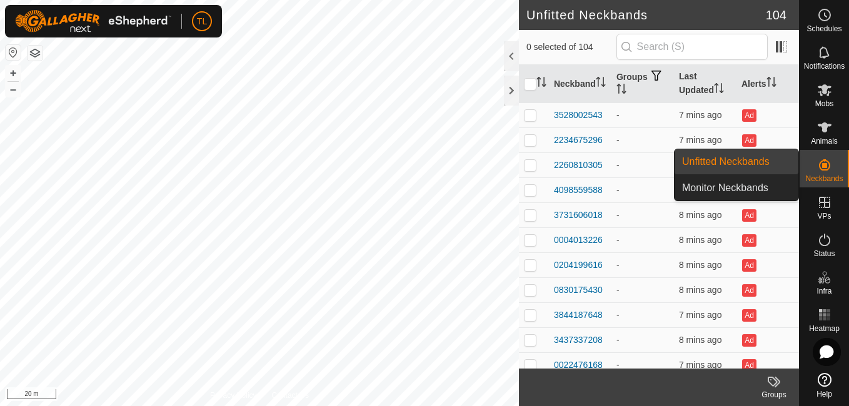
click at [763, 162] on link "Unfitted Neckbands" at bounding box center [736, 161] width 124 height 25
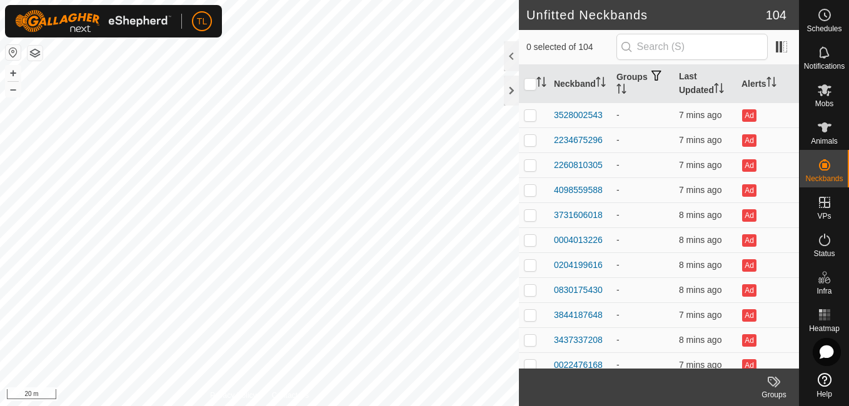
click at [774, 396] on div "Groups" at bounding box center [774, 394] width 50 height 11
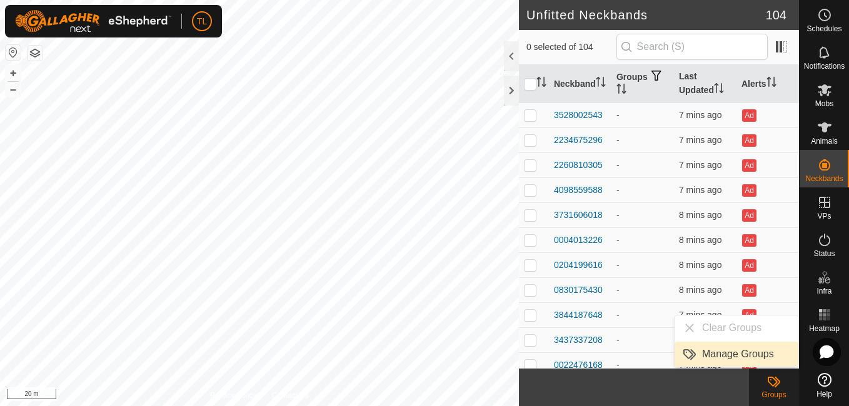
click at [759, 354] on link "Manage Groups" at bounding box center [736, 354] width 124 height 25
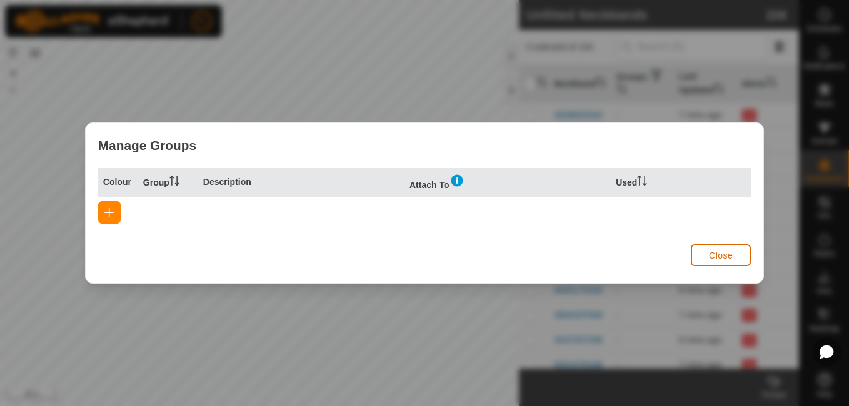
click at [722, 253] on span "Close" at bounding box center [721, 256] width 24 height 10
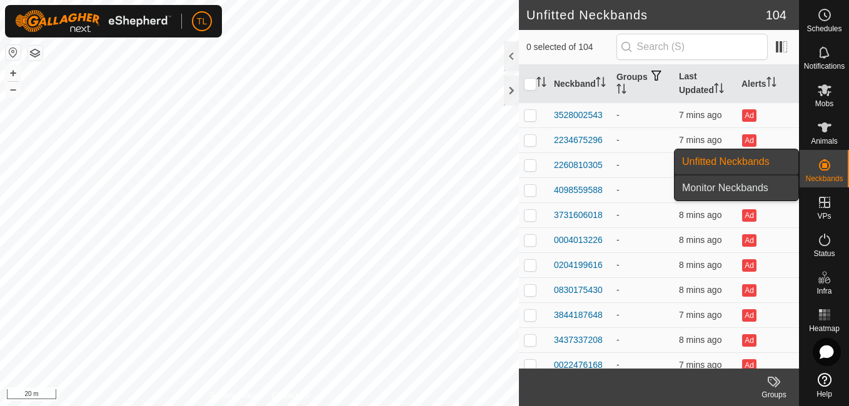
click at [777, 182] on link "Monitor Neckbands" at bounding box center [736, 188] width 124 height 25
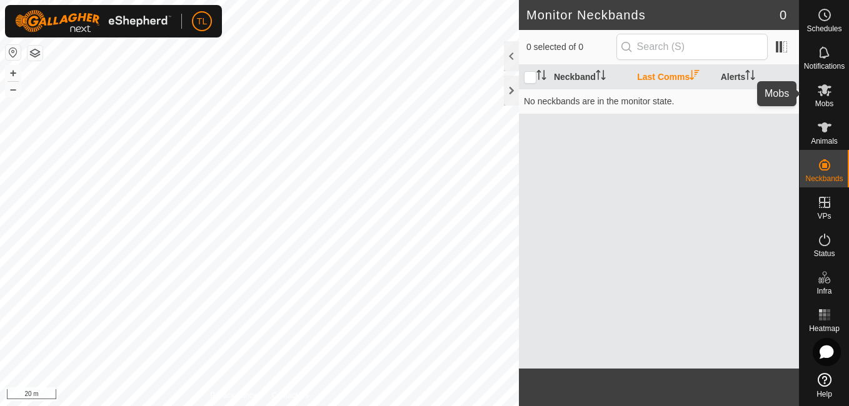
click at [829, 92] on icon at bounding box center [824, 90] width 14 height 12
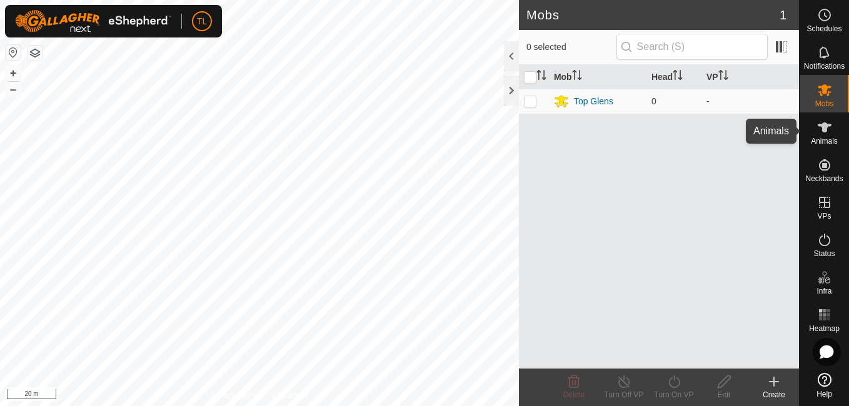
click at [829, 132] on icon at bounding box center [824, 127] width 15 height 15
